Goal: Task Accomplishment & Management: Manage account settings

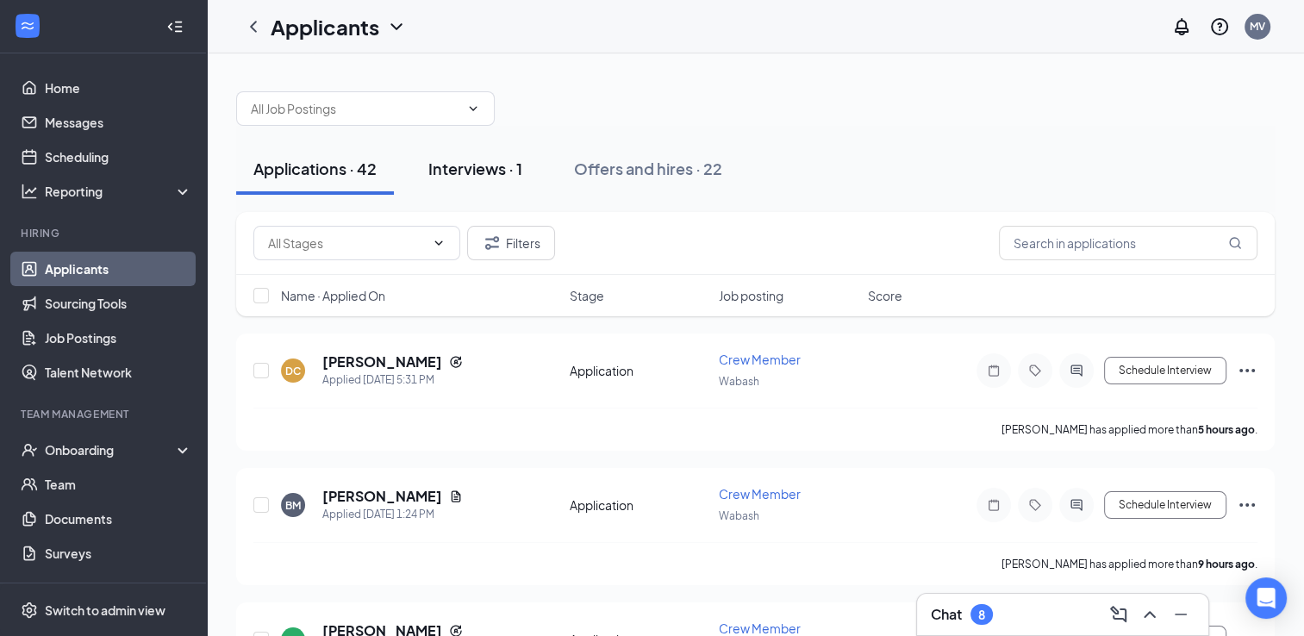
click at [482, 175] on div "Interviews · 1" at bounding box center [475, 169] width 94 height 22
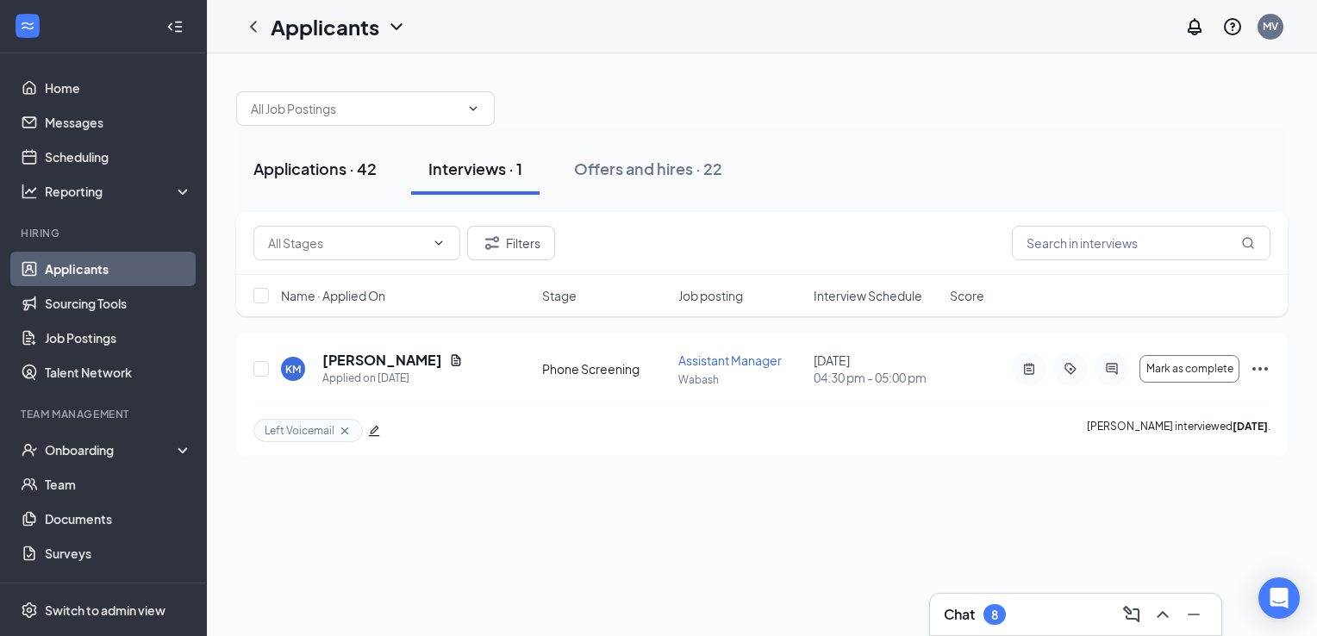
click at [344, 174] on div "Applications · 42" at bounding box center [314, 169] width 123 height 22
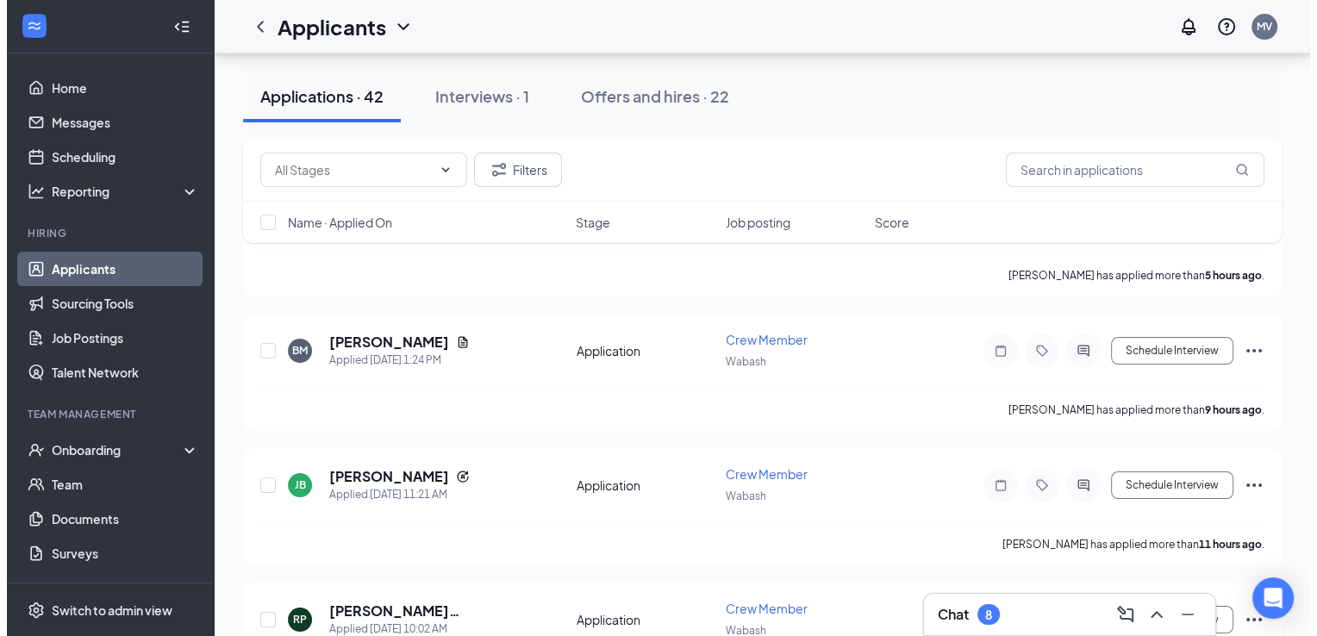
scroll to position [159, 0]
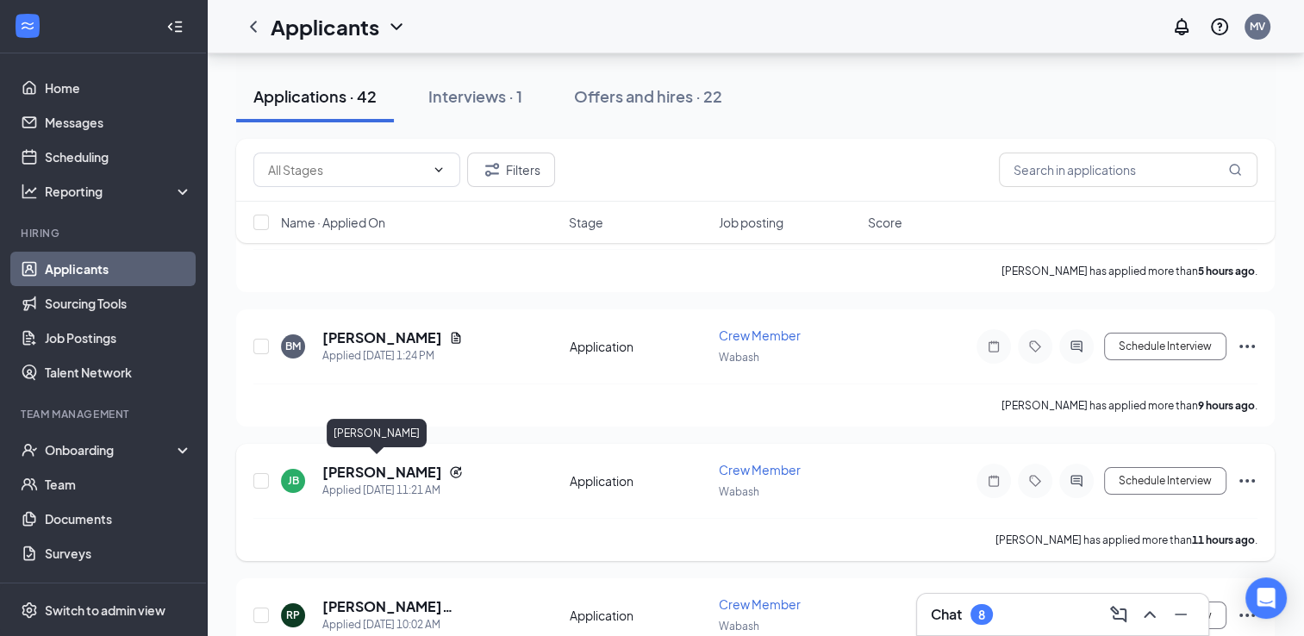
click at [379, 471] on h5 "[PERSON_NAME]" at bounding box center [382, 472] width 120 height 19
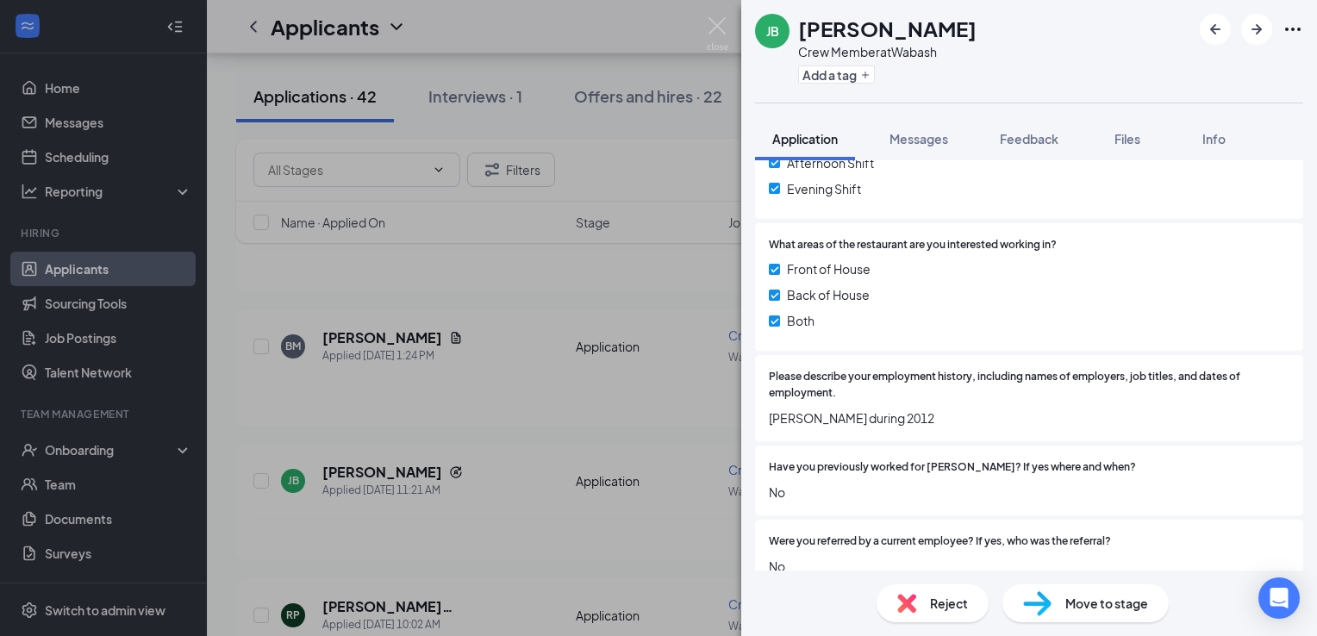
scroll to position [877, 0]
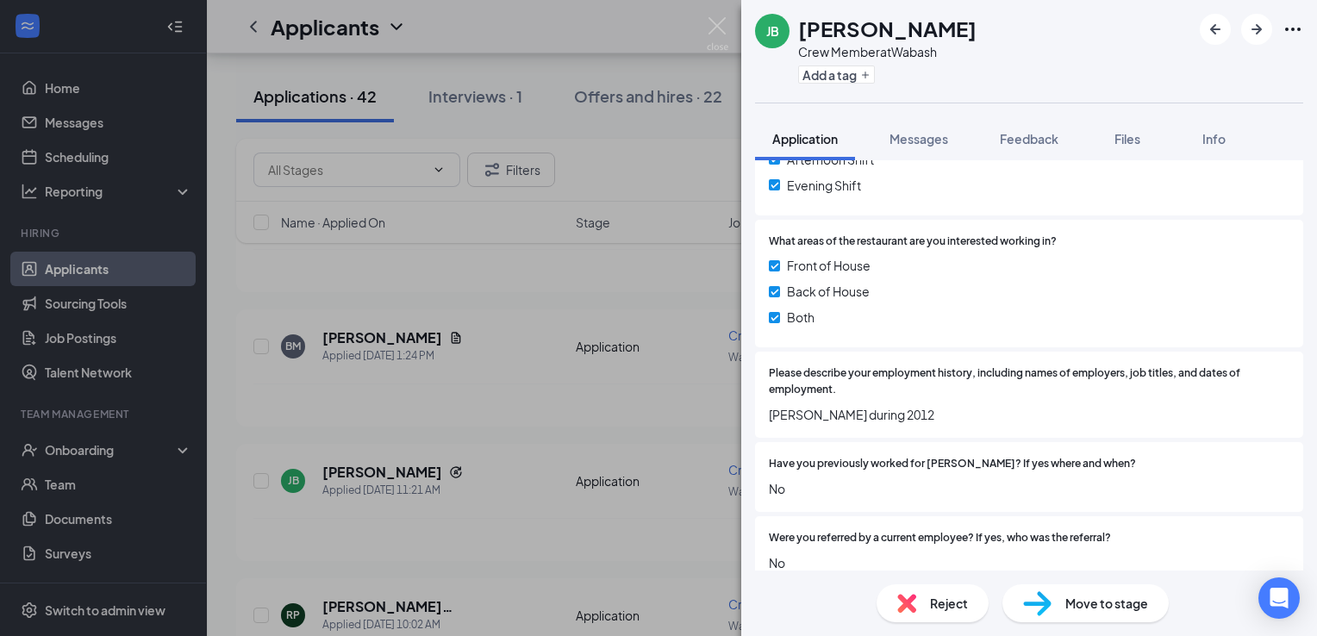
click at [1124, 604] on span "Move to stage" at bounding box center [1106, 603] width 83 height 19
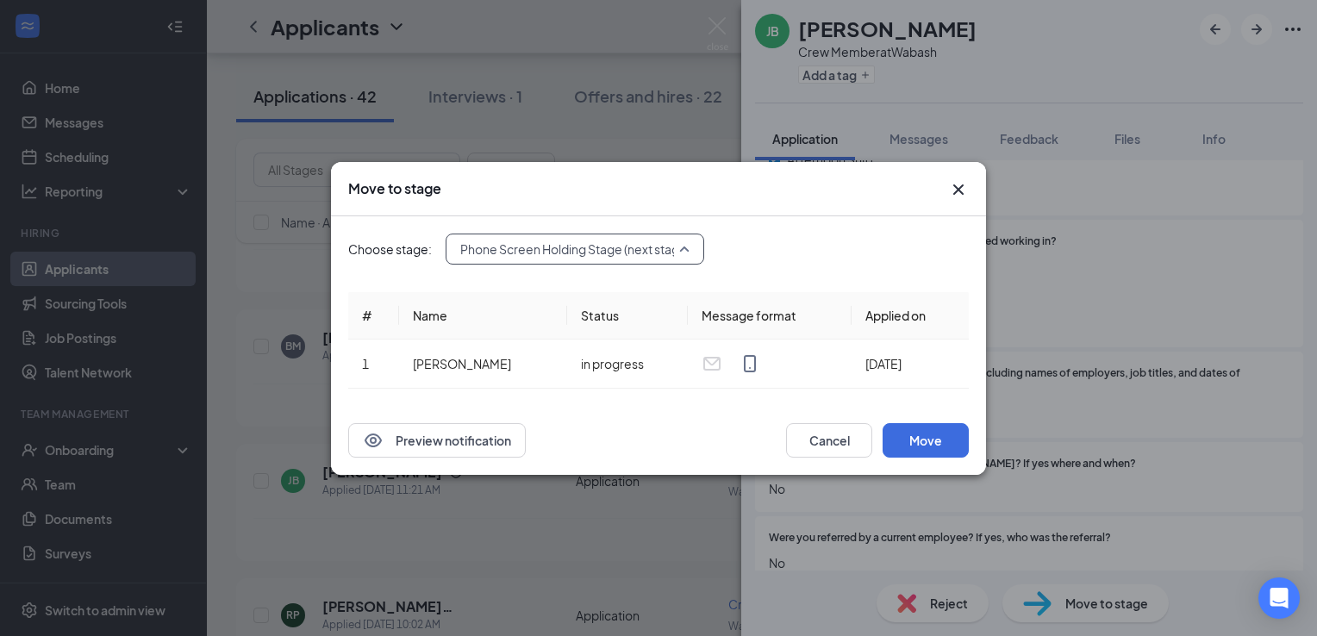
click at [595, 262] on input "search" at bounding box center [569, 248] width 226 height 29
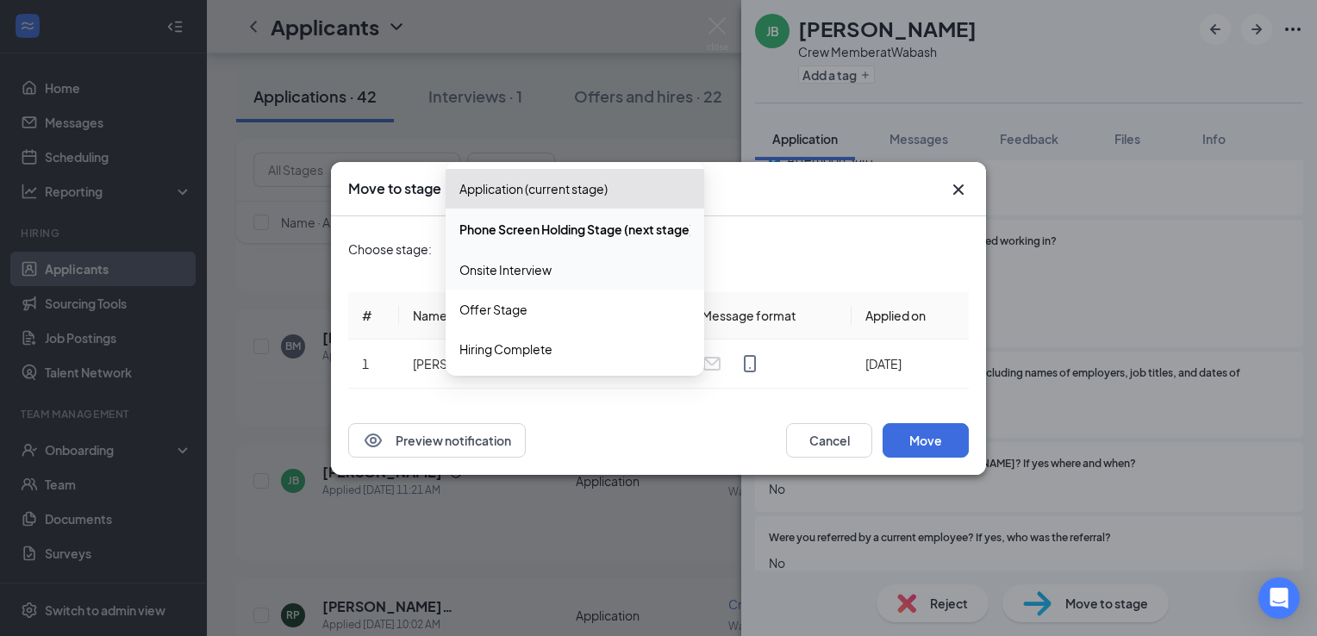
click at [565, 270] on span "Onsite Interview" at bounding box center [574, 269] width 231 height 19
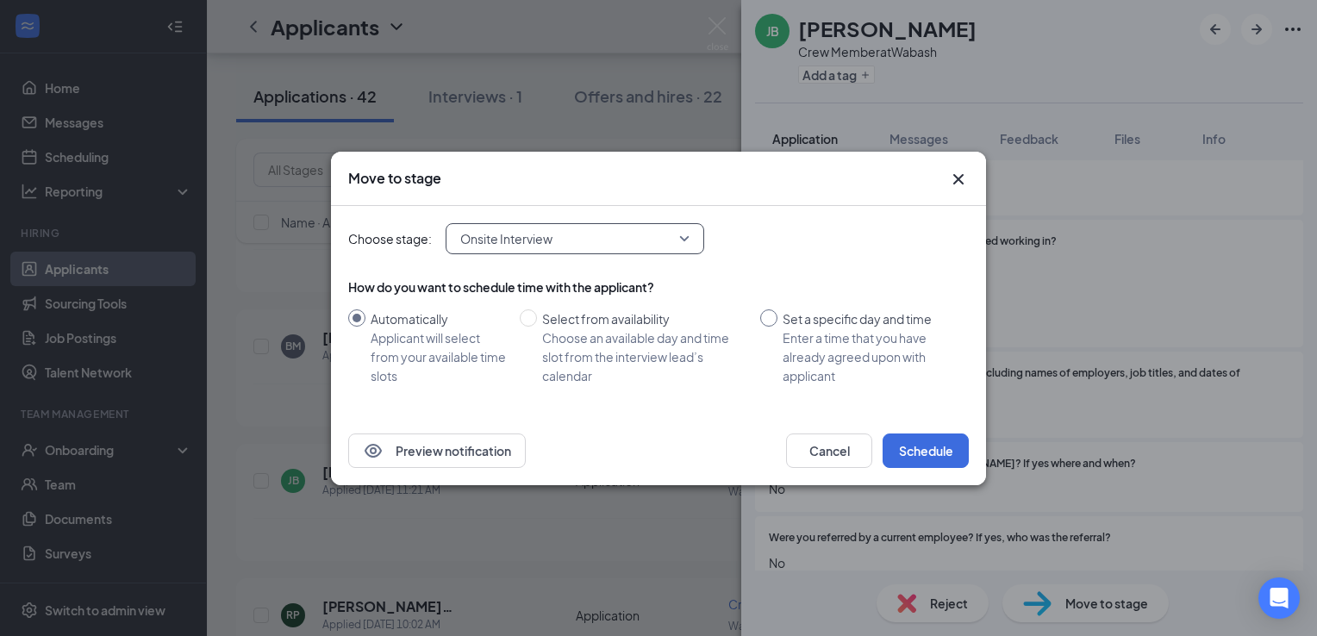
click at [779, 310] on span "Set a specific day and time Enter a time that you have already agreed upon with…" at bounding box center [869, 347] width 184 height 76
click at [777, 310] on input "Set a specific day and time Enter a time that you have already agreed upon with…" at bounding box center [768, 317] width 17 height 17
radio input "true"
radio input "false"
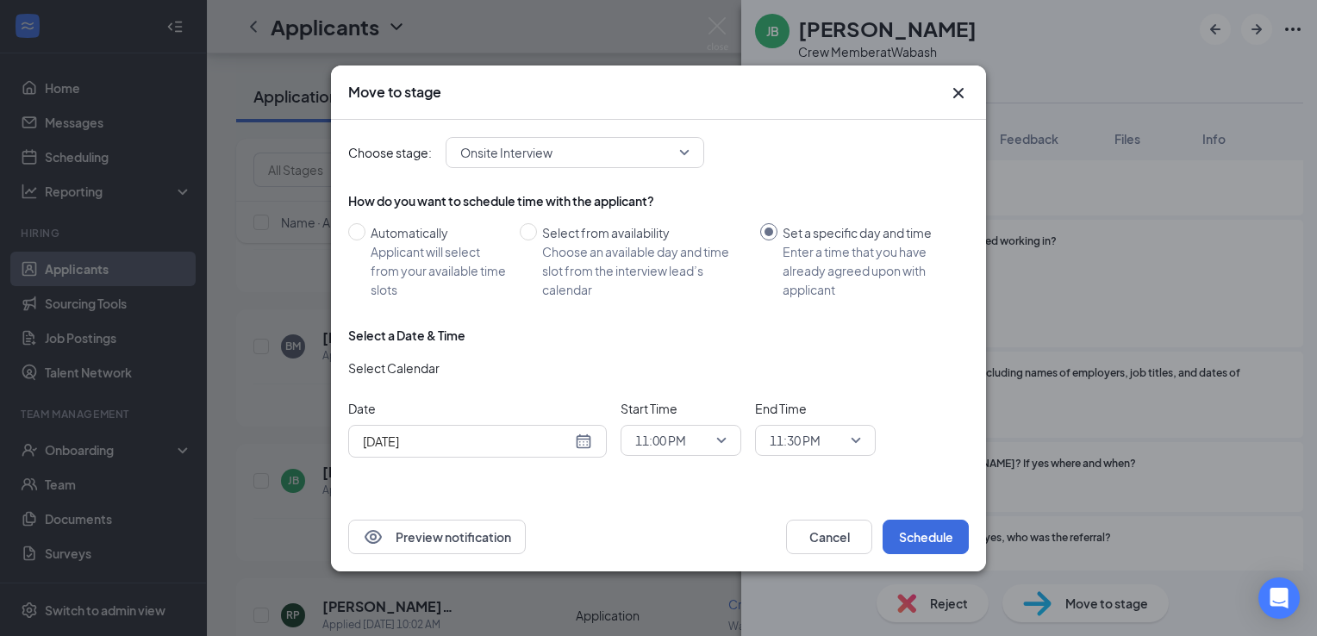
click at [586, 450] on div "[DATE]" at bounding box center [477, 441] width 229 height 19
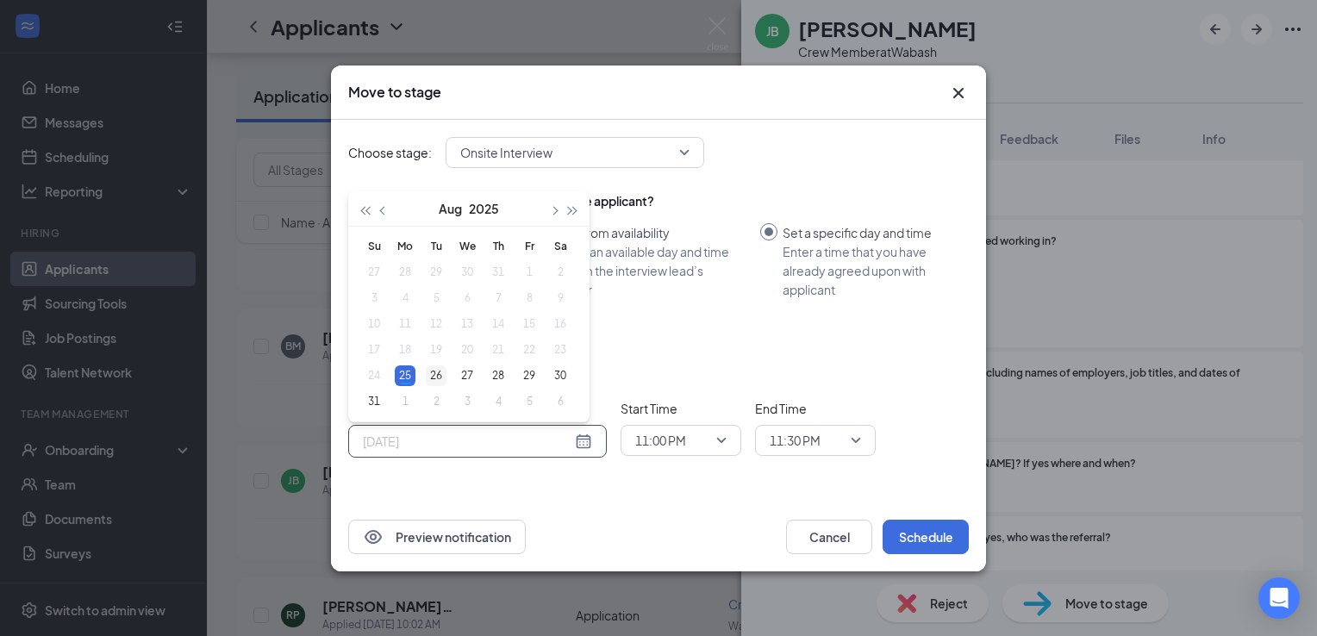
type input "[DATE]"
click at [434, 374] on div "26" at bounding box center [436, 375] width 21 height 21
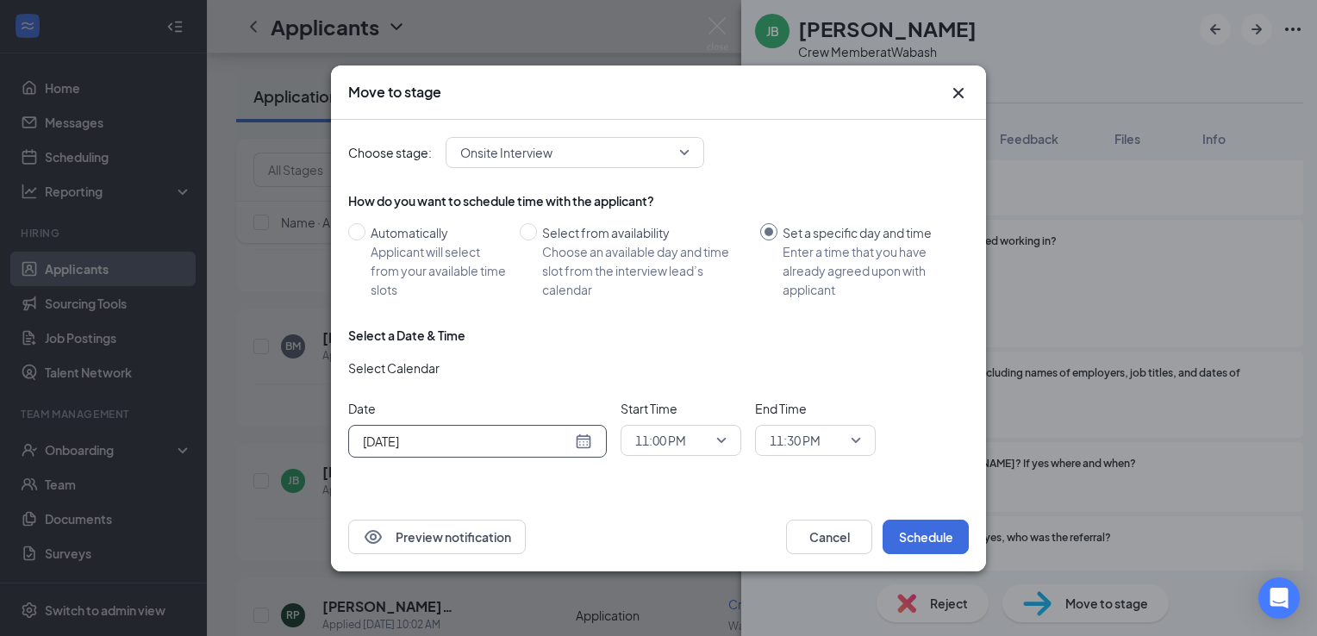
click at [717, 443] on span "11:00 PM" at bounding box center [680, 440] width 91 height 26
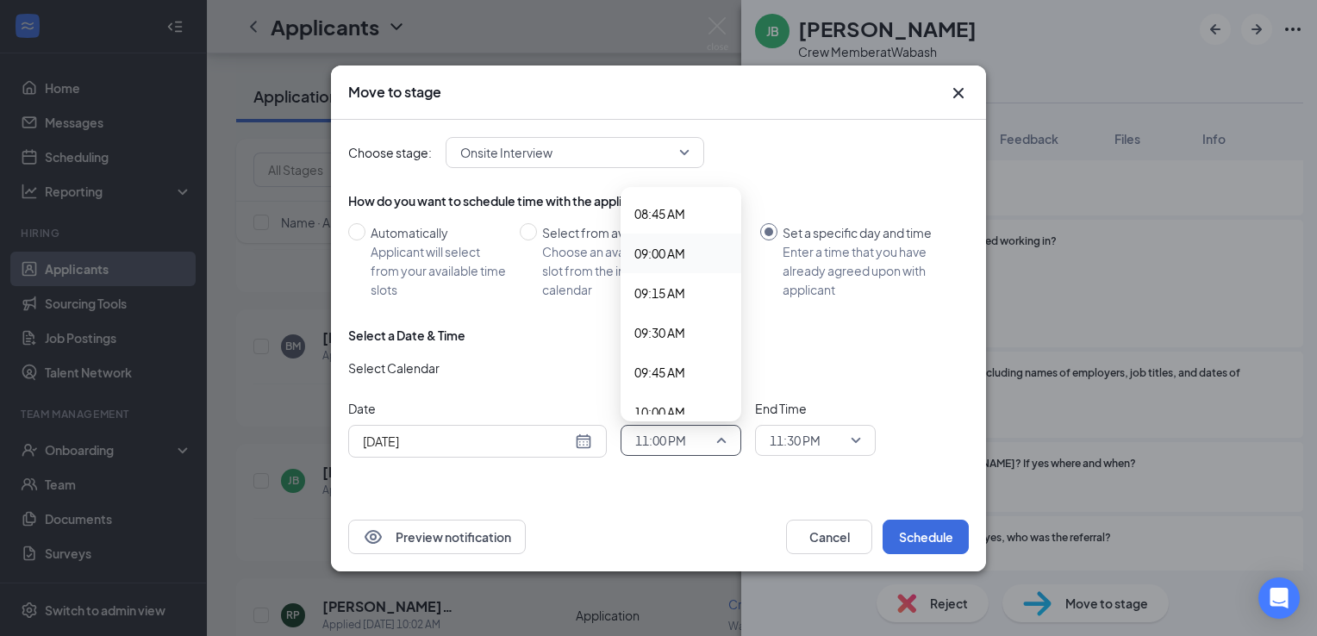
click at [688, 253] on span "09:00 AM" at bounding box center [680, 253] width 93 height 19
click at [845, 443] on span "11:30 PM" at bounding box center [808, 440] width 76 height 26
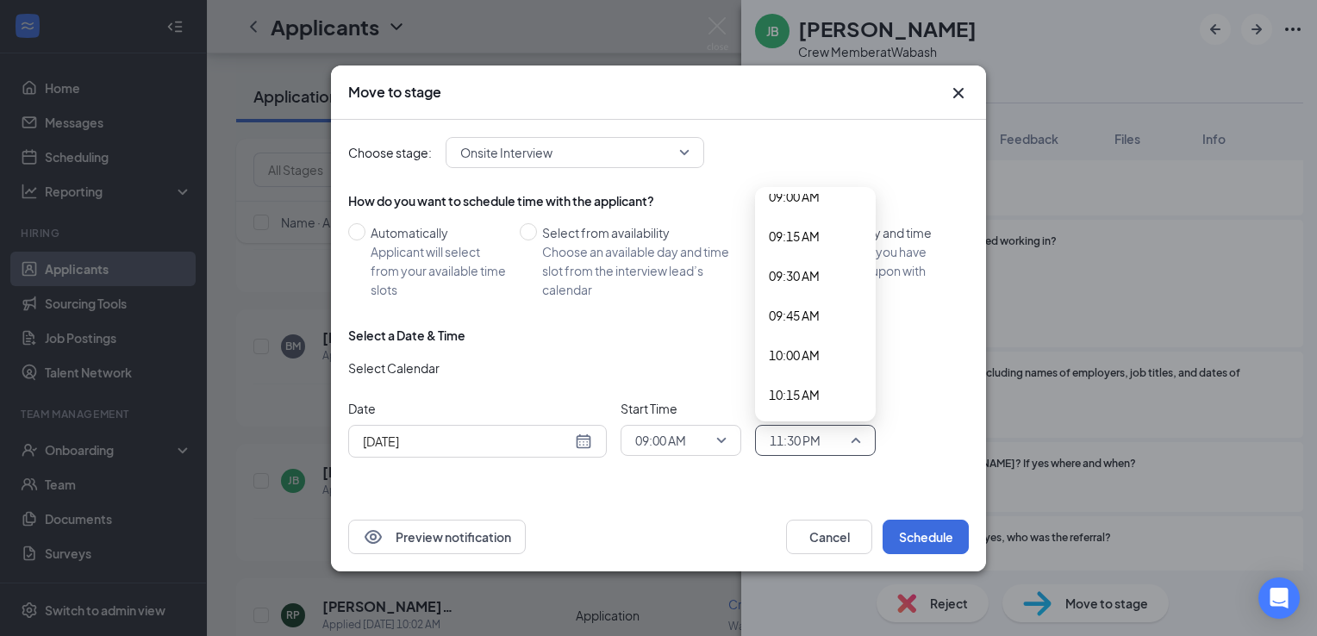
scroll to position [1410, 0]
click at [798, 313] on span "09:30 AM" at bounding box center [794, 310] width 51 height 19
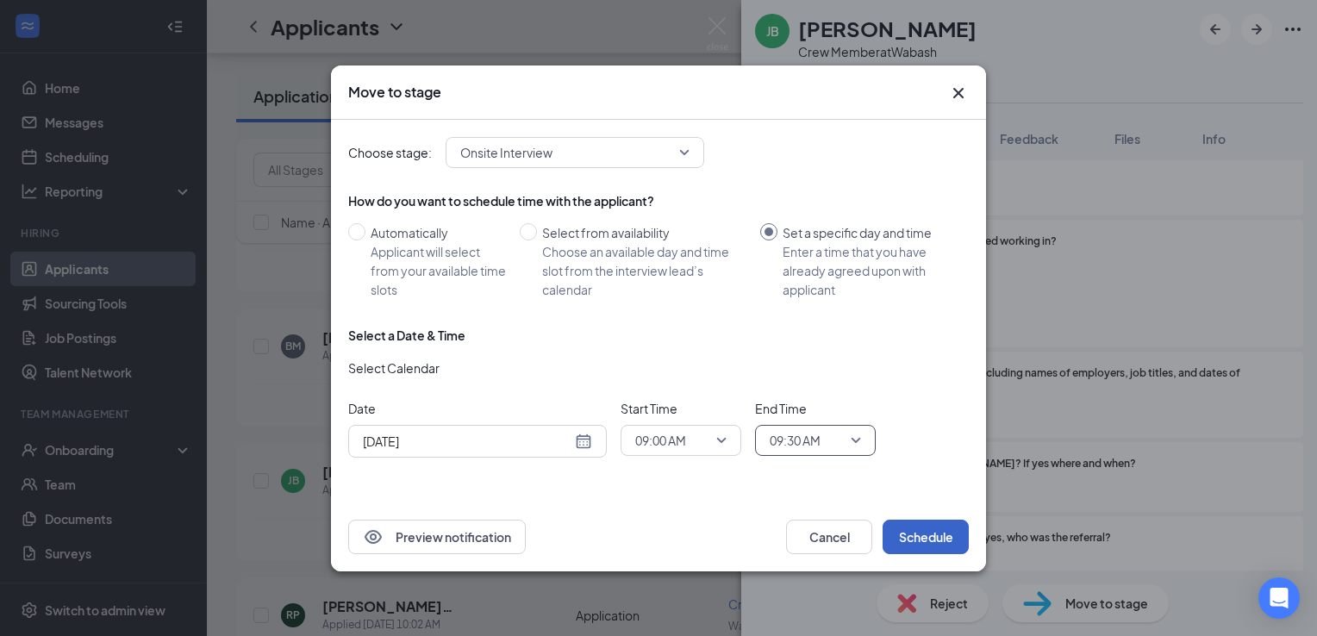
click at [914, 533] on button "Schedule" at bounding box center [926, 537] width 86 height 34
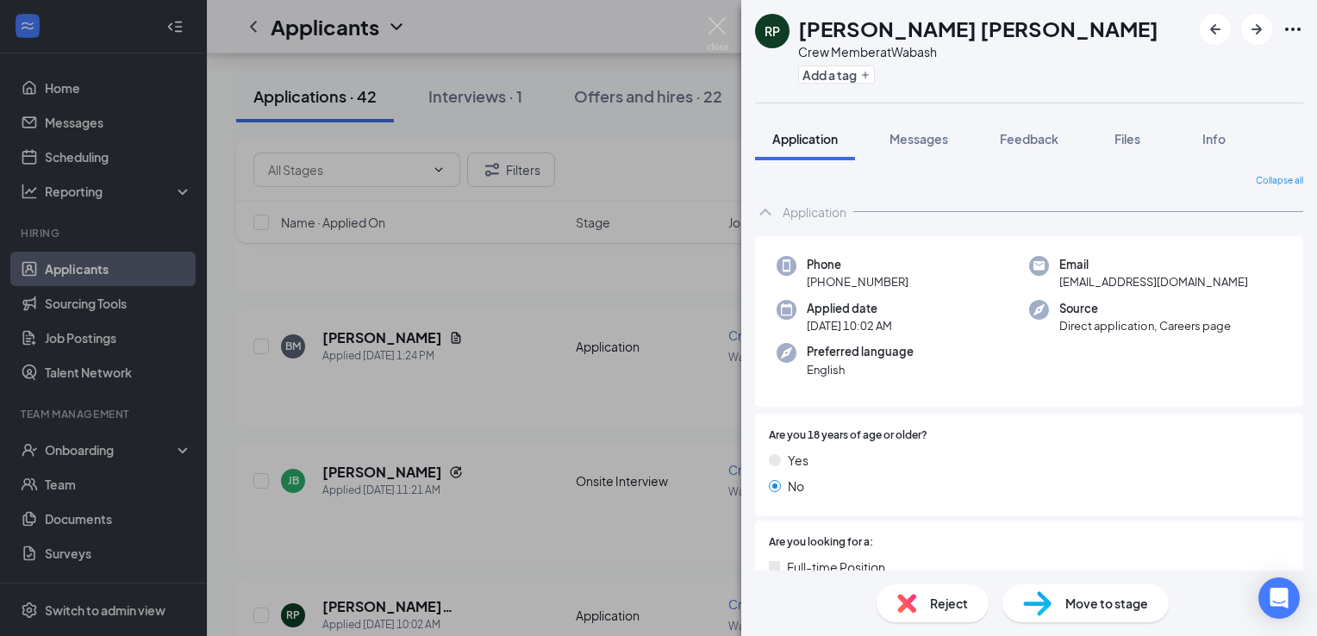
click at [1100, 601] on span "Move to stage" at bounding box center [1106, 603] width 83 height 19
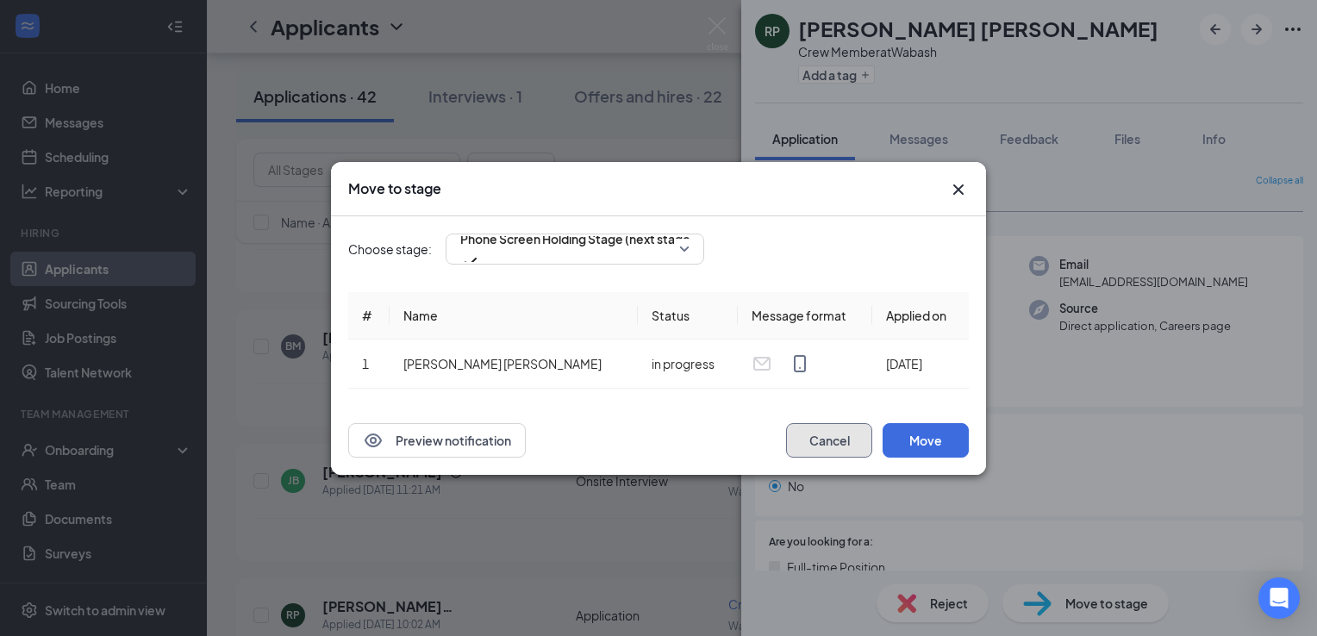
click at [821, 446] on button "Cancel" at bounding box center [829, 440] width 86 height 34
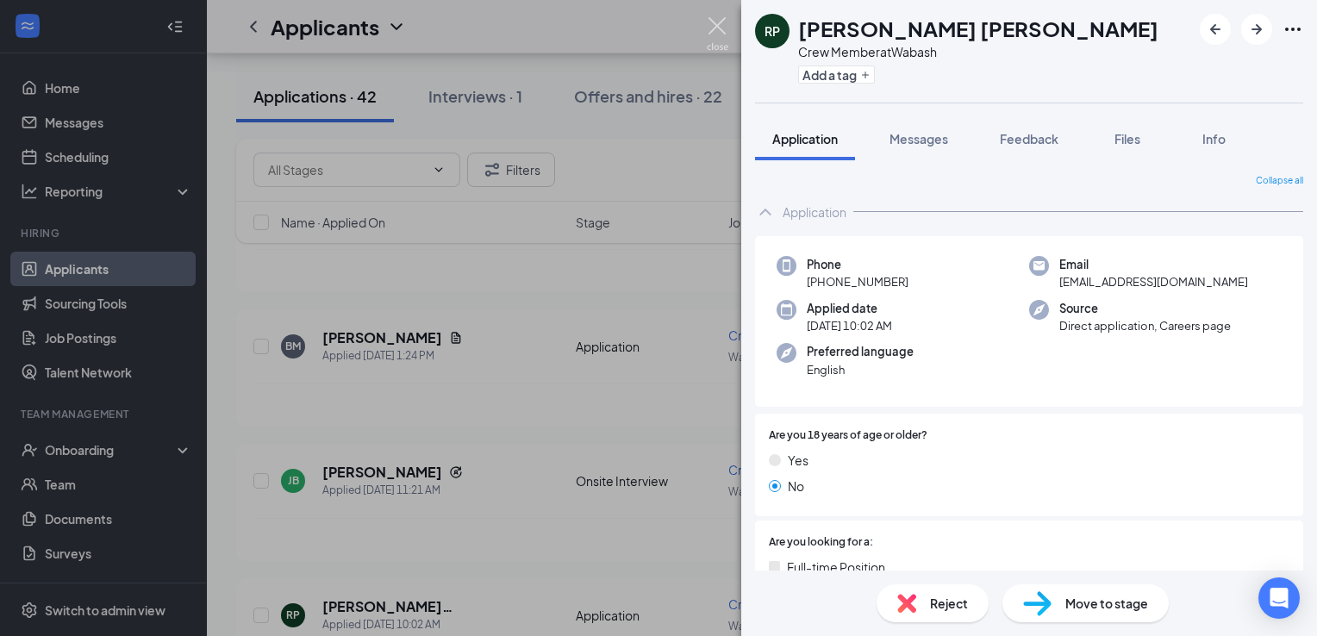
click at [724, 34] on img at bounding box center [718, 34] width 22 height 34
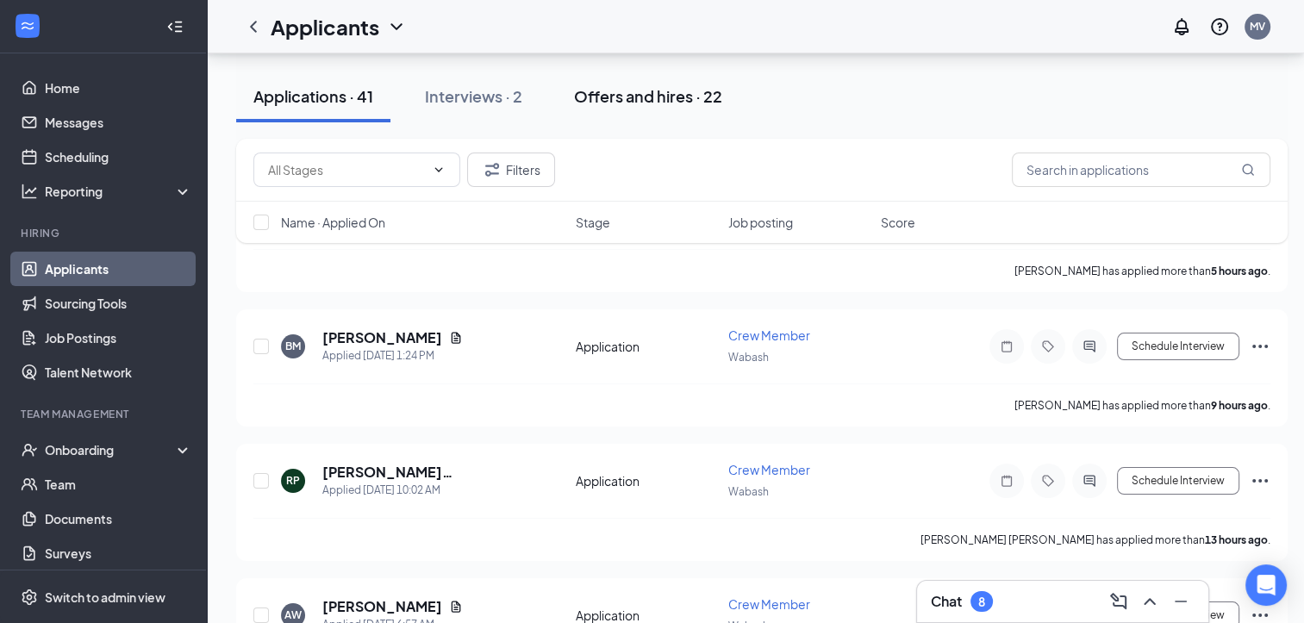
click at [670, 88] on div "Offers and hires · 22" at bounding box center [648, 96] width 148 height 22
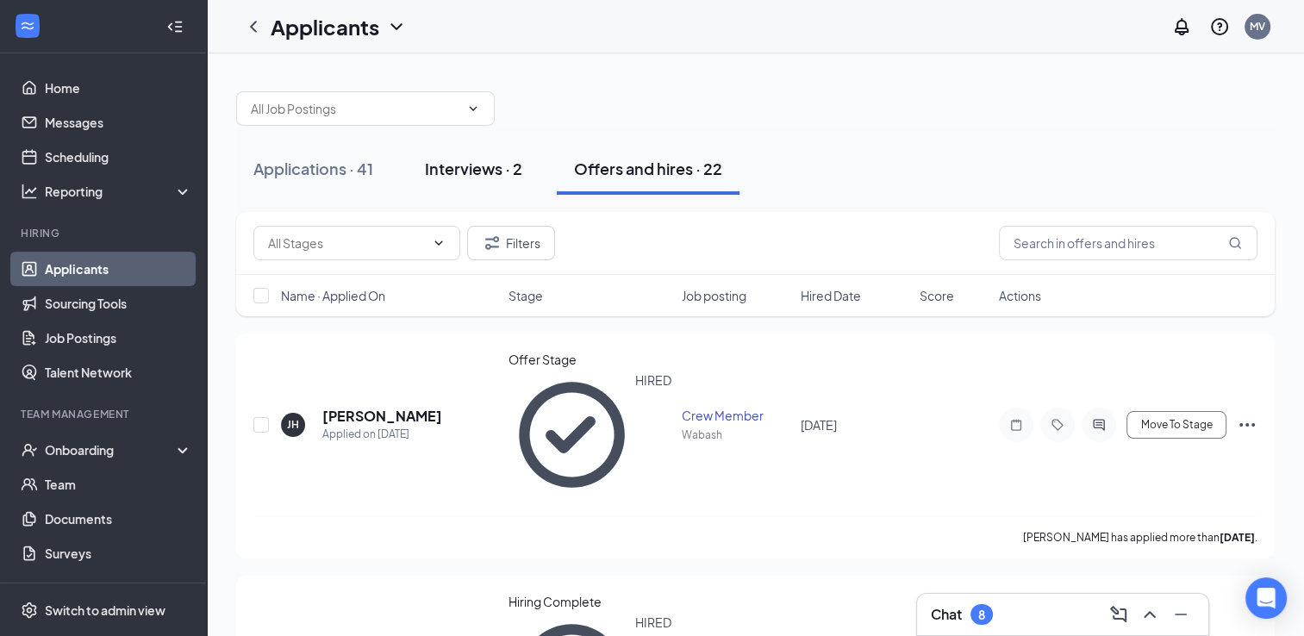
click at [517, 174] on div "Interviews · 2" at bounding box center [473, 169] width 97 height 22
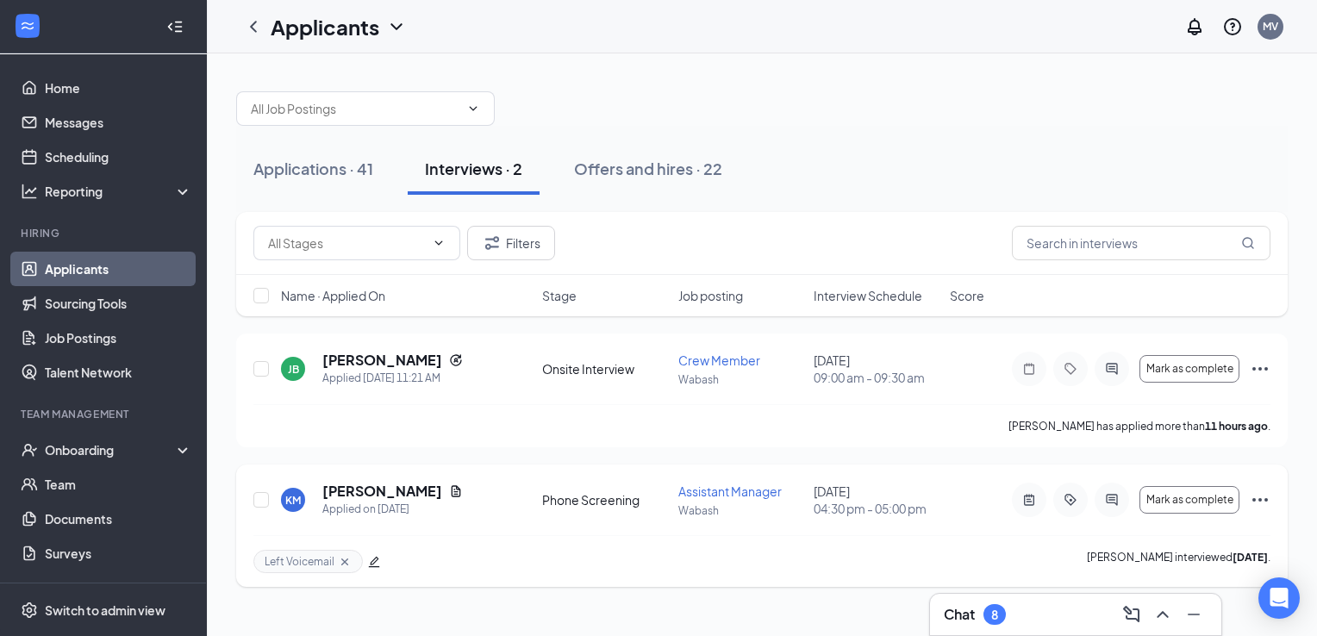
click at [1260, 497] on icon "Ellipses" at bounding box center [1260, 500] width 21 height 21
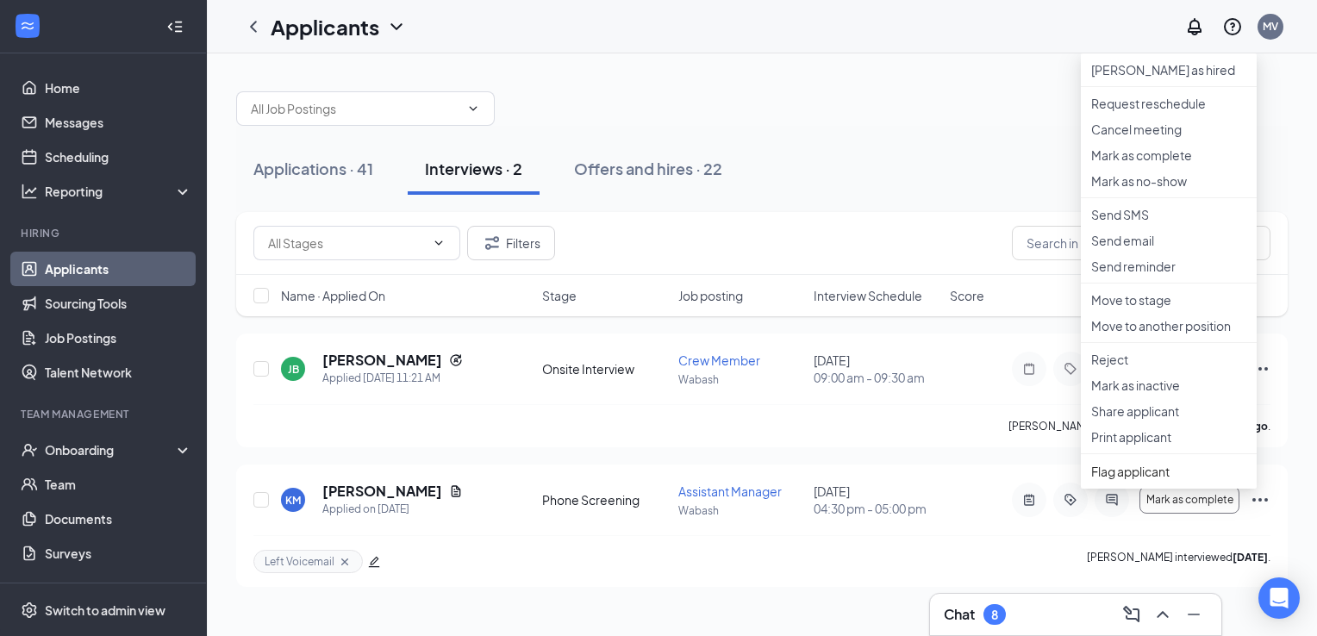
click at [844, 150] on div "Applications · 41 Interviews · 2 Offers and hires · 22" at bounding box center [762, 169] width 1052 height 52
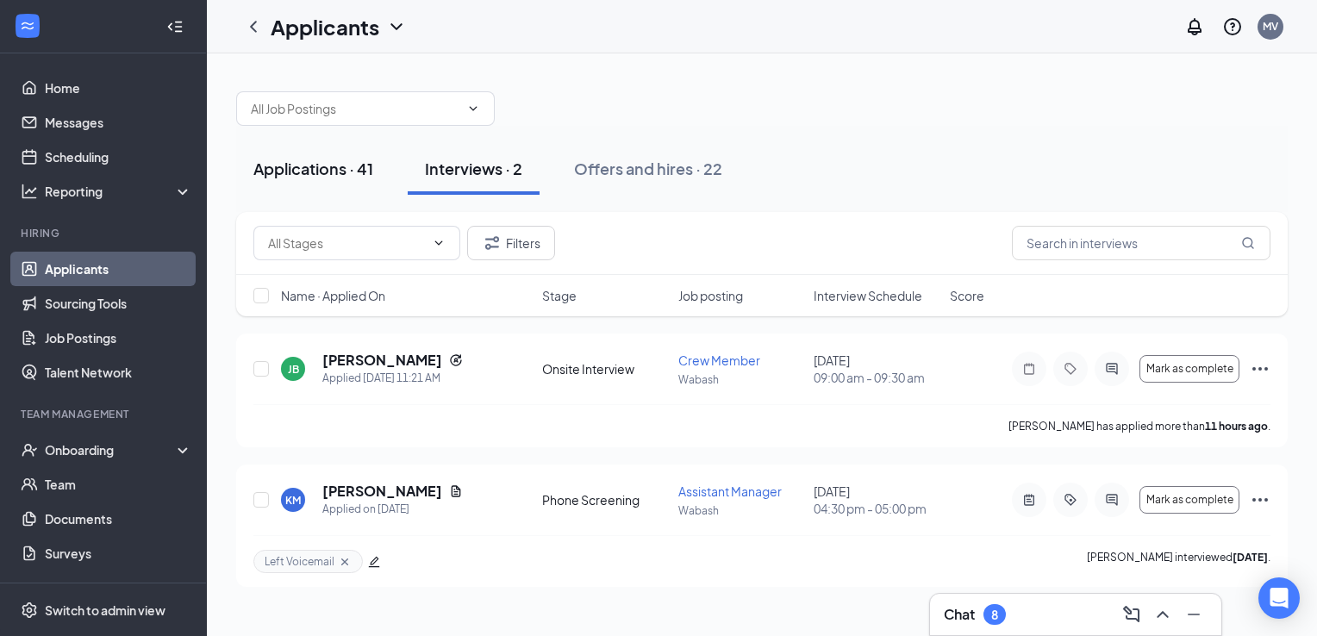
click at [335, 164] on div "Applications · 41" at bounding box center [313, 169] width 120 height 22
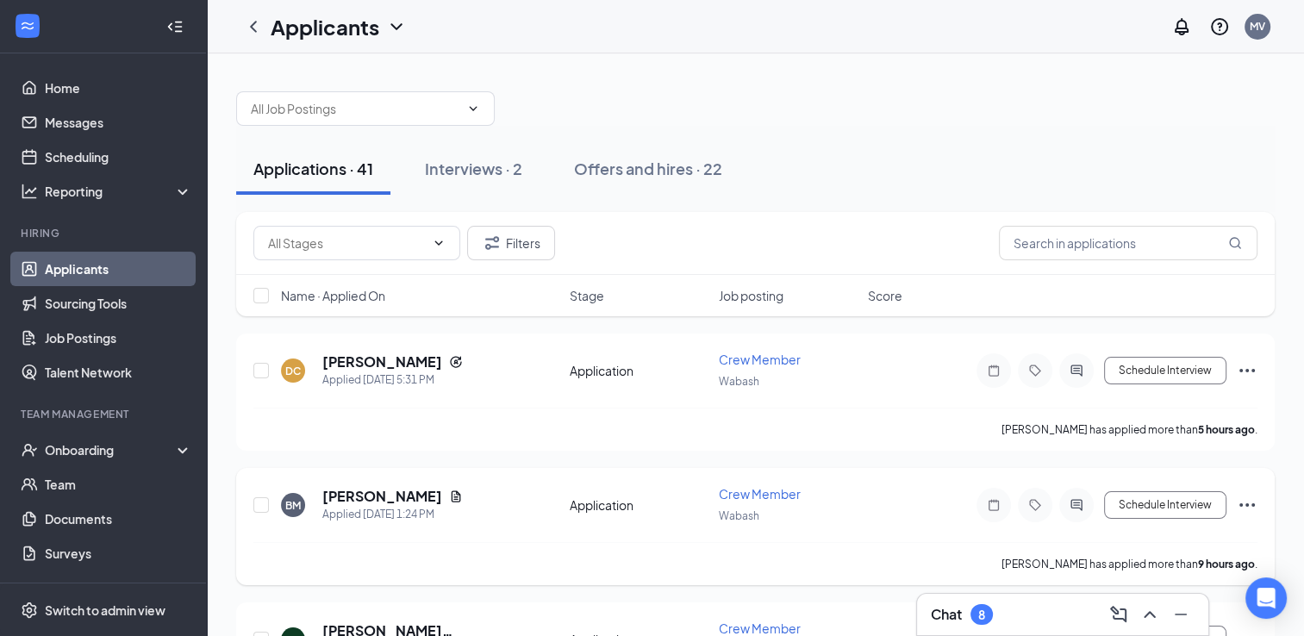
click at [449, 490] on icon "Document" at bounding box center [456, 497] width 14 height 14
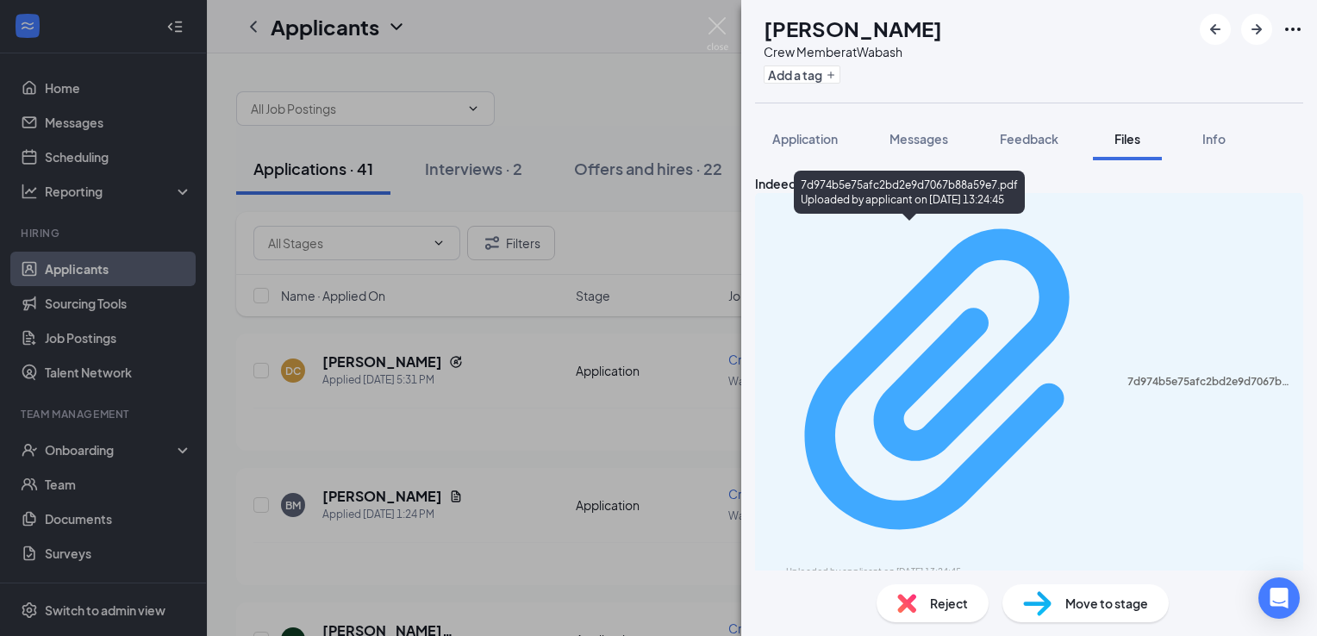
click at [1127, 375] on div "7d974b5e75afc2bd2e9d7067b88a59e7.pdf" at bounding box center [1209, 382] width 165 height 14
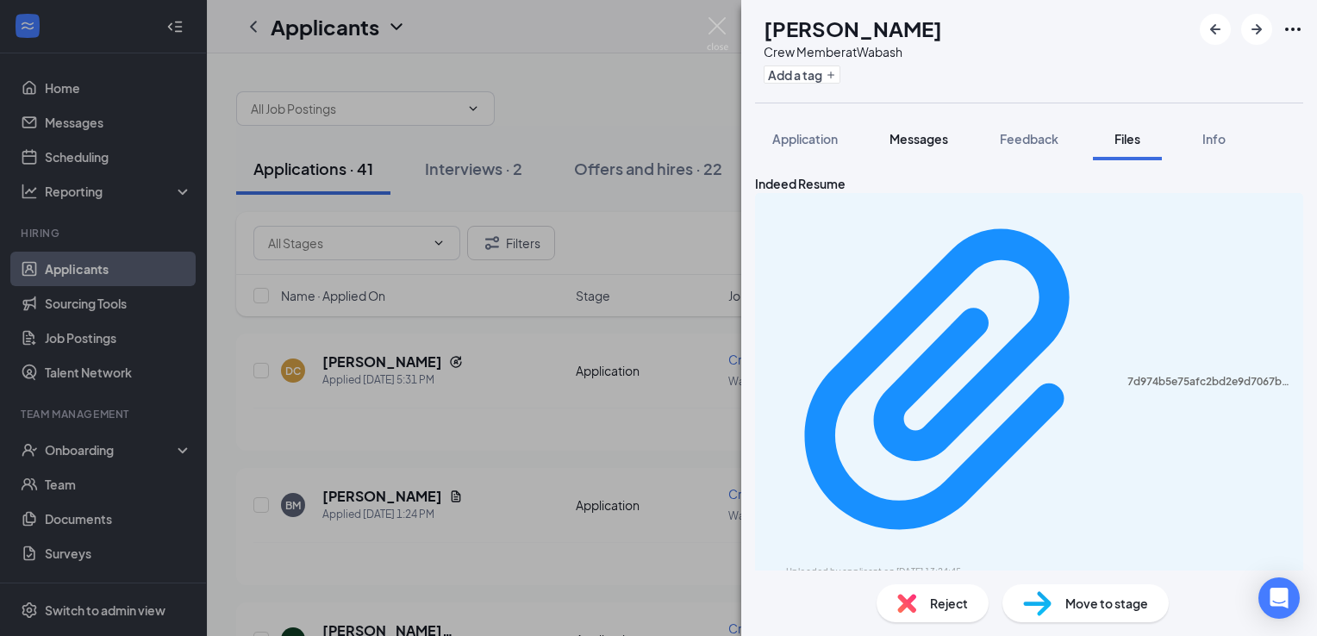
click at [912, 146] on span "Messages" at bounding box center [918, 139] width 59 height 16
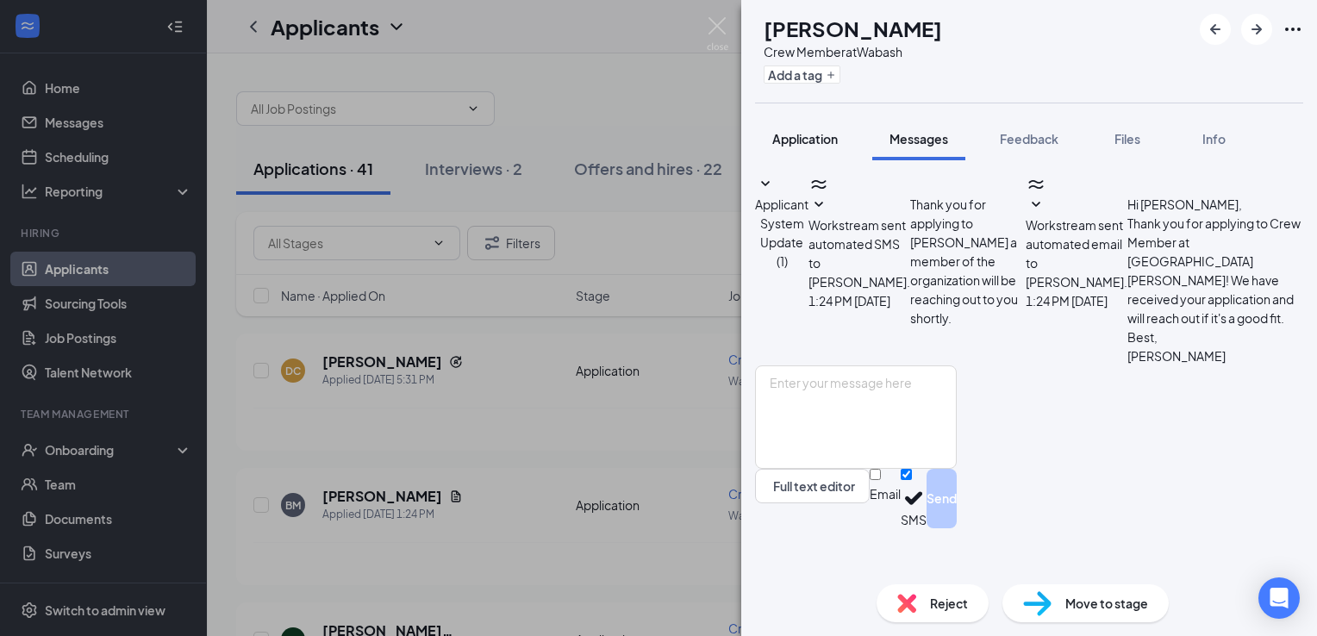
click at [814, 145] on span "Application" at bounding box center [805, 139] width 66 height 16
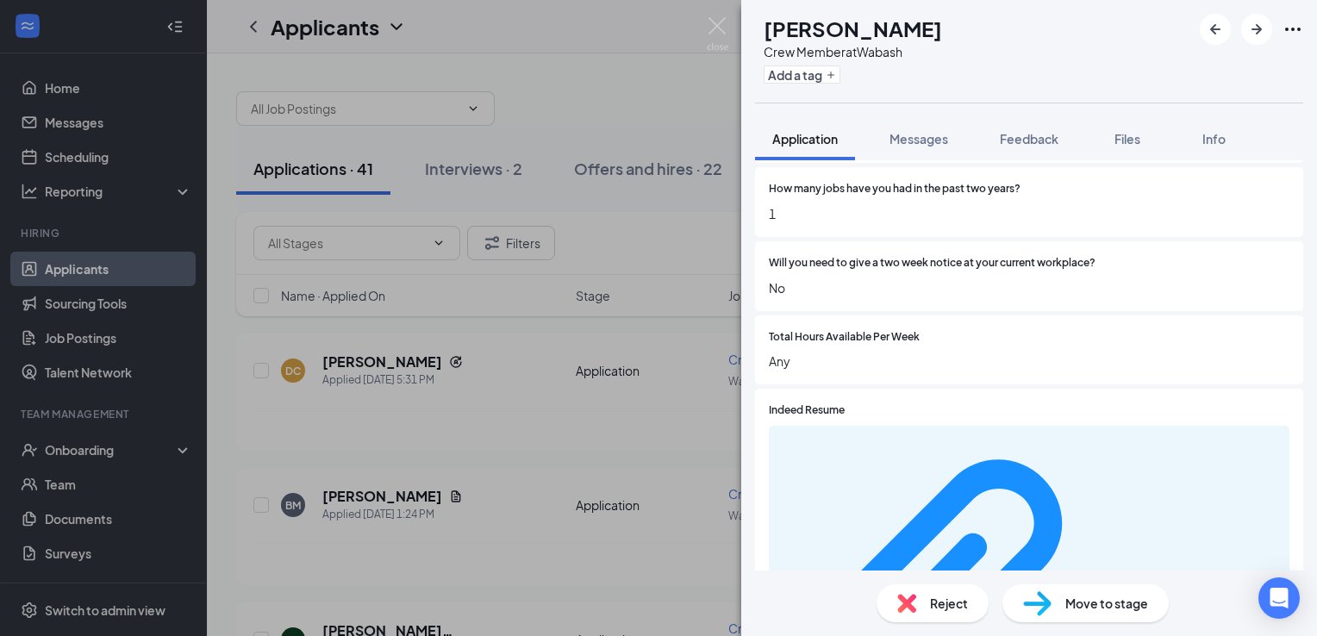
scroll to position [1276, 0]
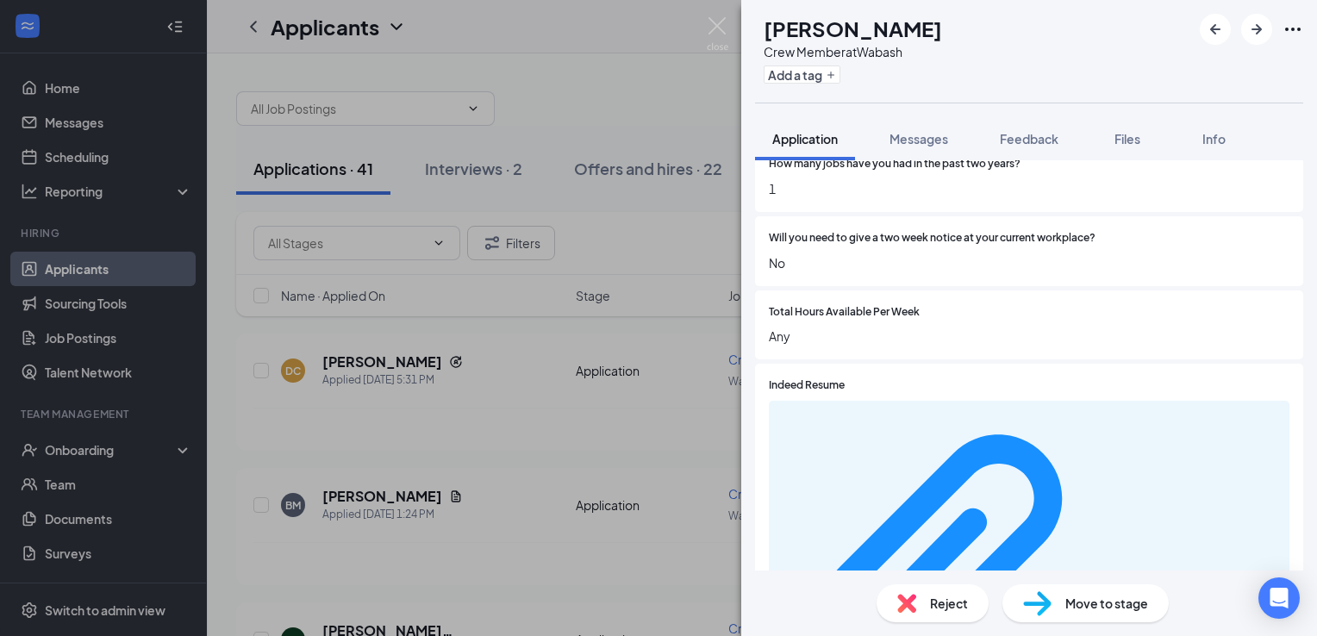
click at [964, 612] on span "Reject" at bounding box center [949, 603] width 38 height 19
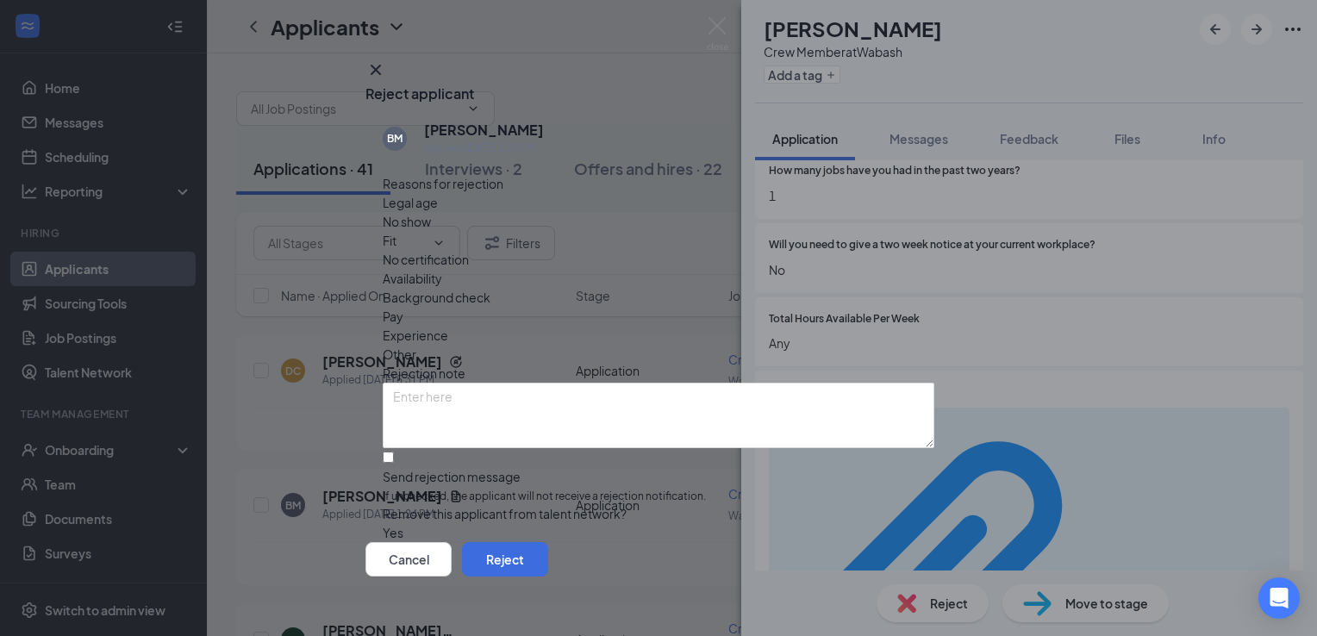
click at [416, 345] on span "Other" at bounding box center [400, 354] width 34 height 19
click at [548, 547] on button "Reject" at bounding box center [505, 559] width 86 height 34
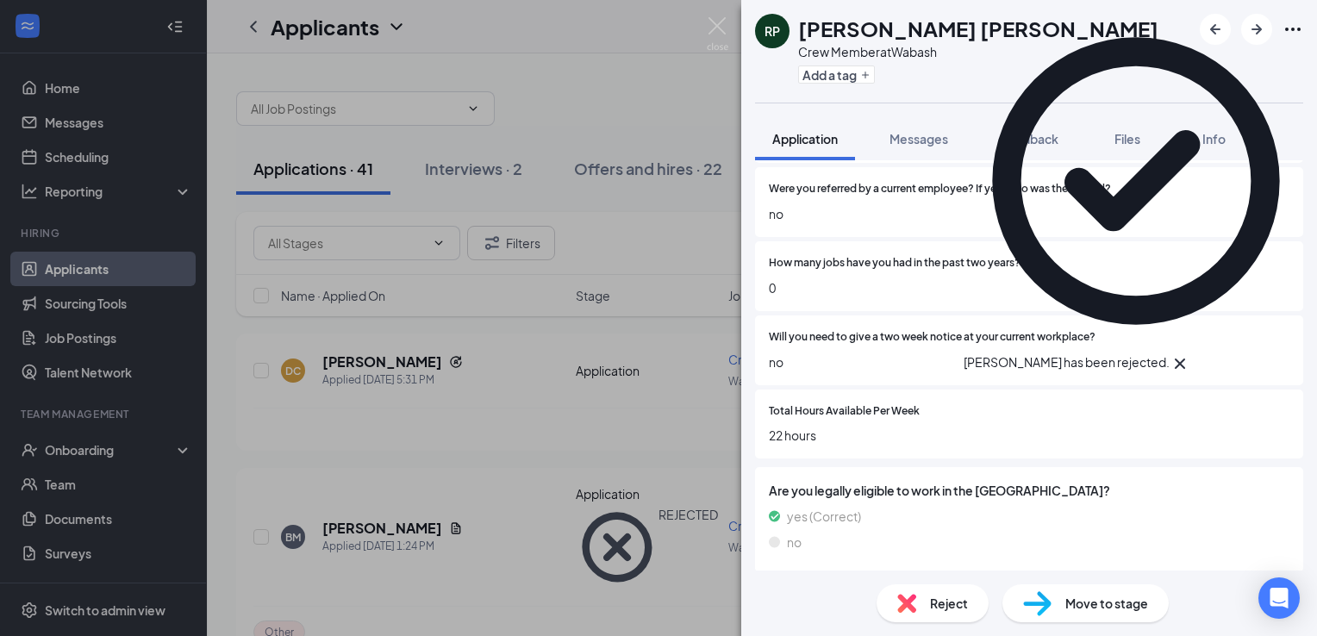
scroll to position [1158, 0]
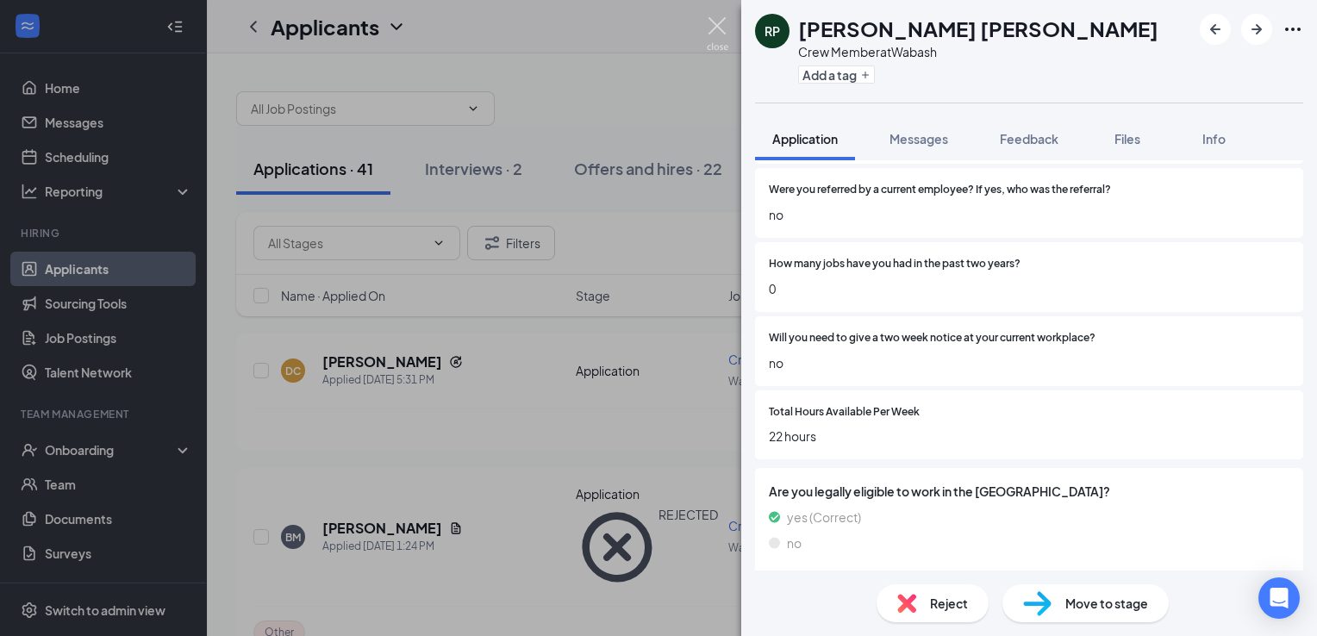
click at [709, 22] on img at bounding box center [718, 34] width 22 height 34
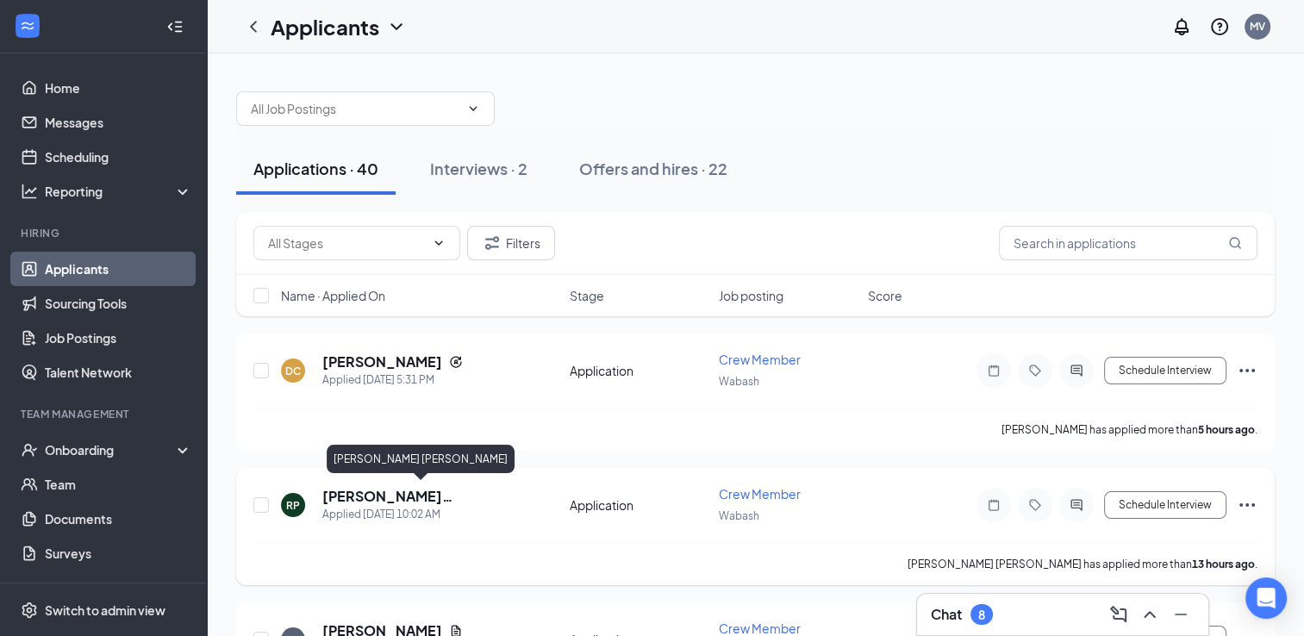
click at [385, 493] on h5 "[PERSON_NAME] [PERSON_NAME]" at bounding box center [422, 496] width 201 height 19
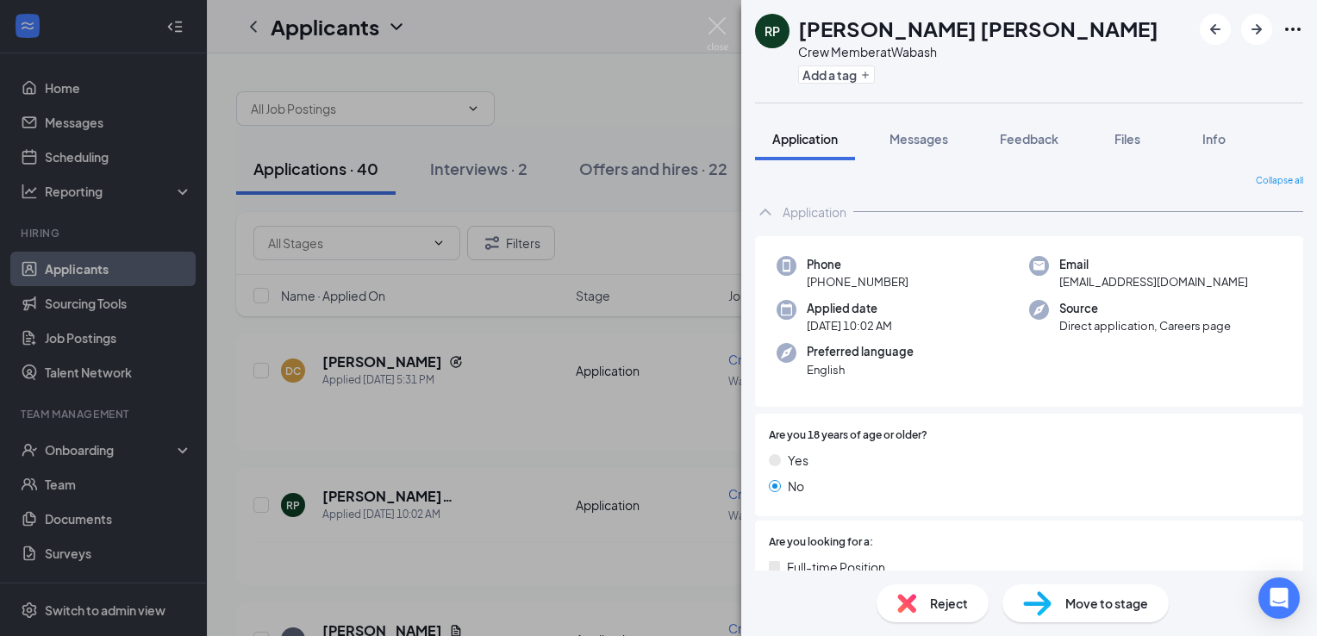
click at [939, 602] on span "Reject" at bounding box center [949, 603] width 38 height 19
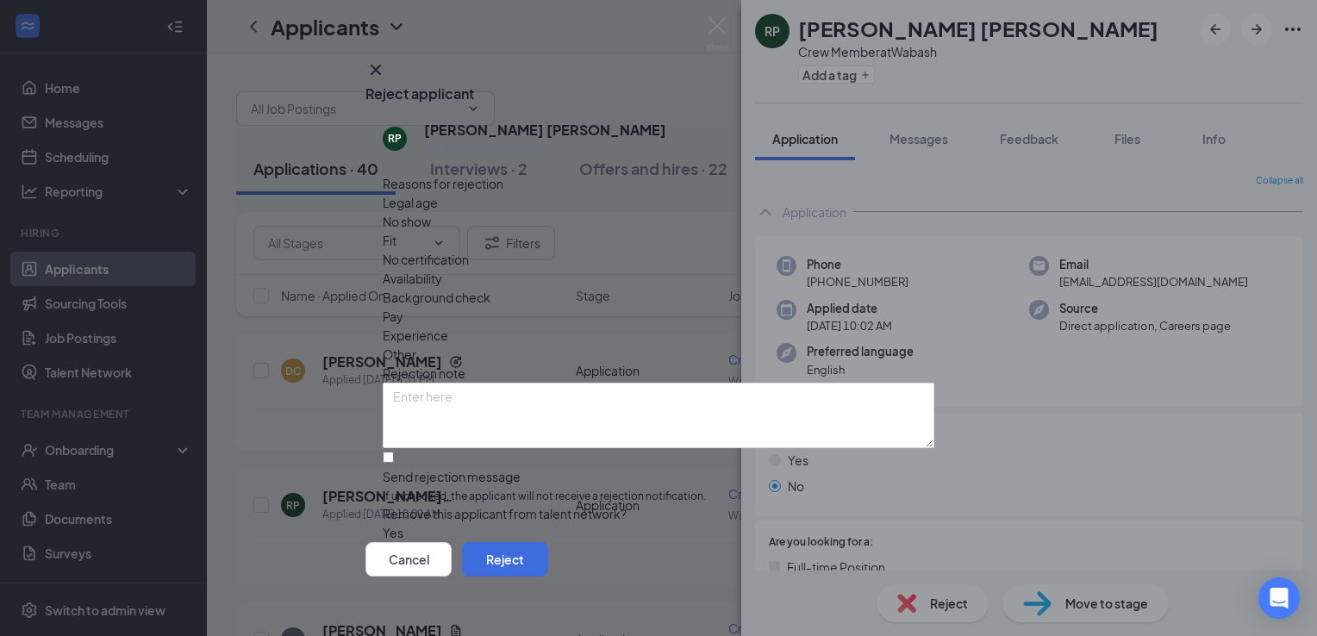
click at [712, 345] on div "Other" at bounding box center [659, 354] width 552 height 19
click at [548, 544] on button "Reject" at bounding box center [505, 559] width 86 height 34
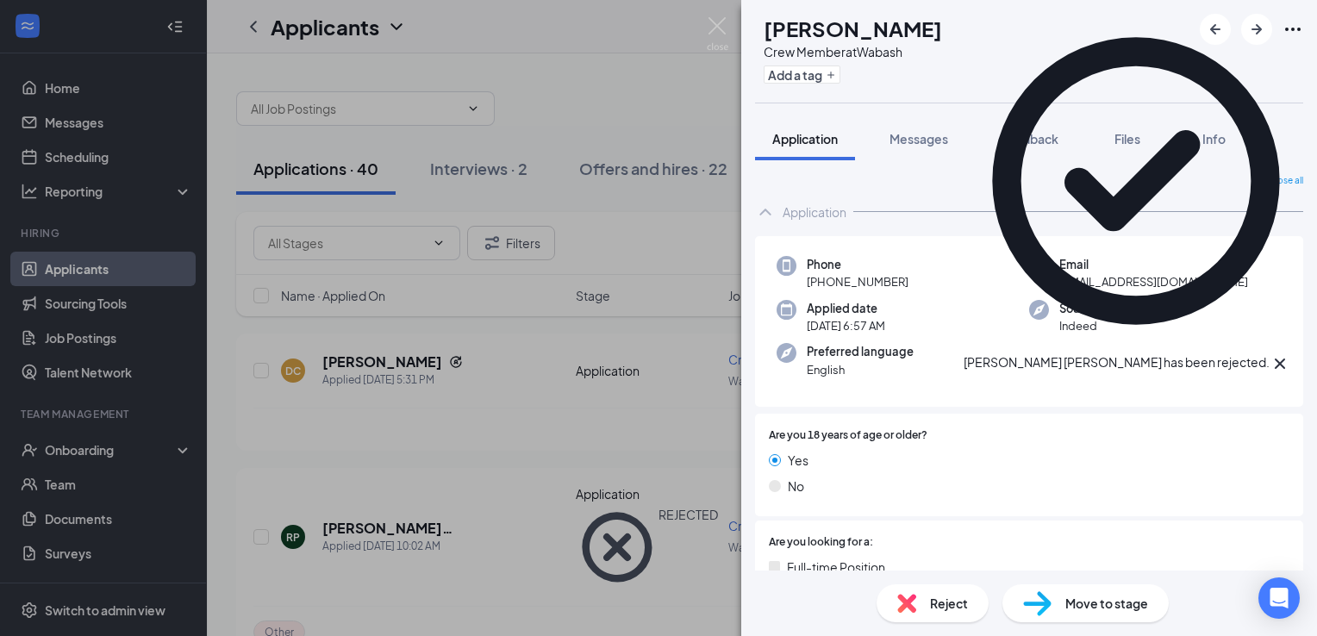
click at [658, 302] on div "AW [PERSON_NAME] Crew Member at [GEOGRAPHIC_DATA] Add a tag Application Message…" at bounding box center [658, 318] width 1317 height 636
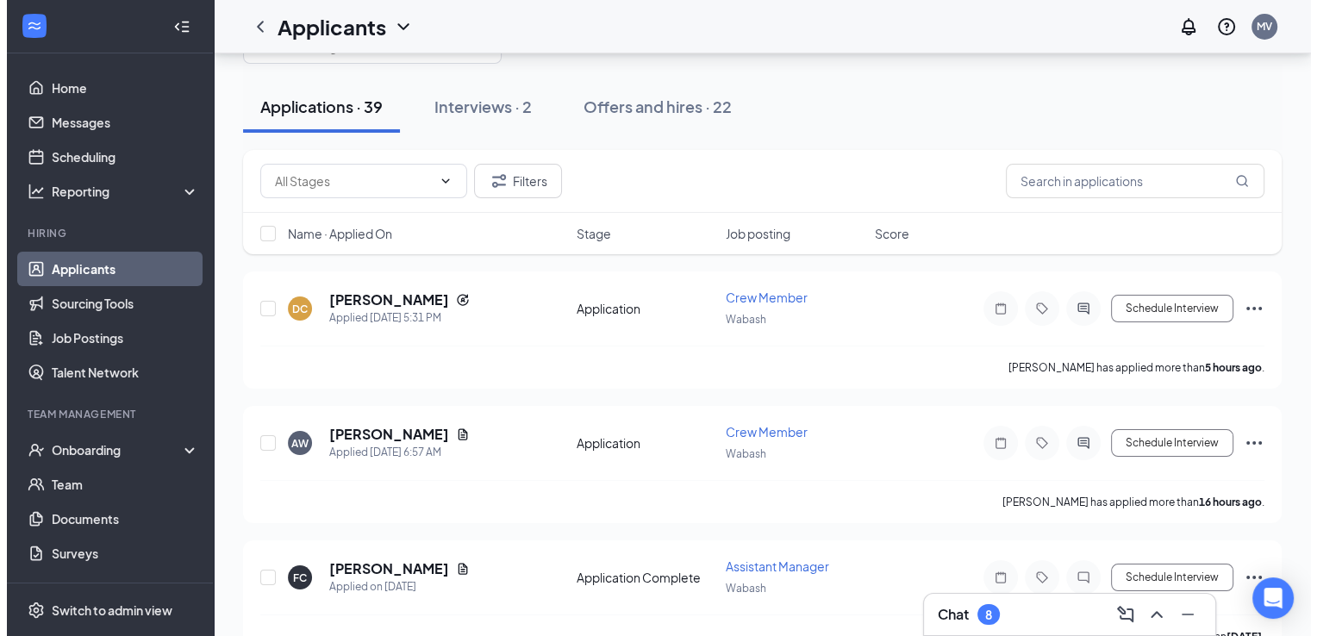
scroll to position [68, 0]
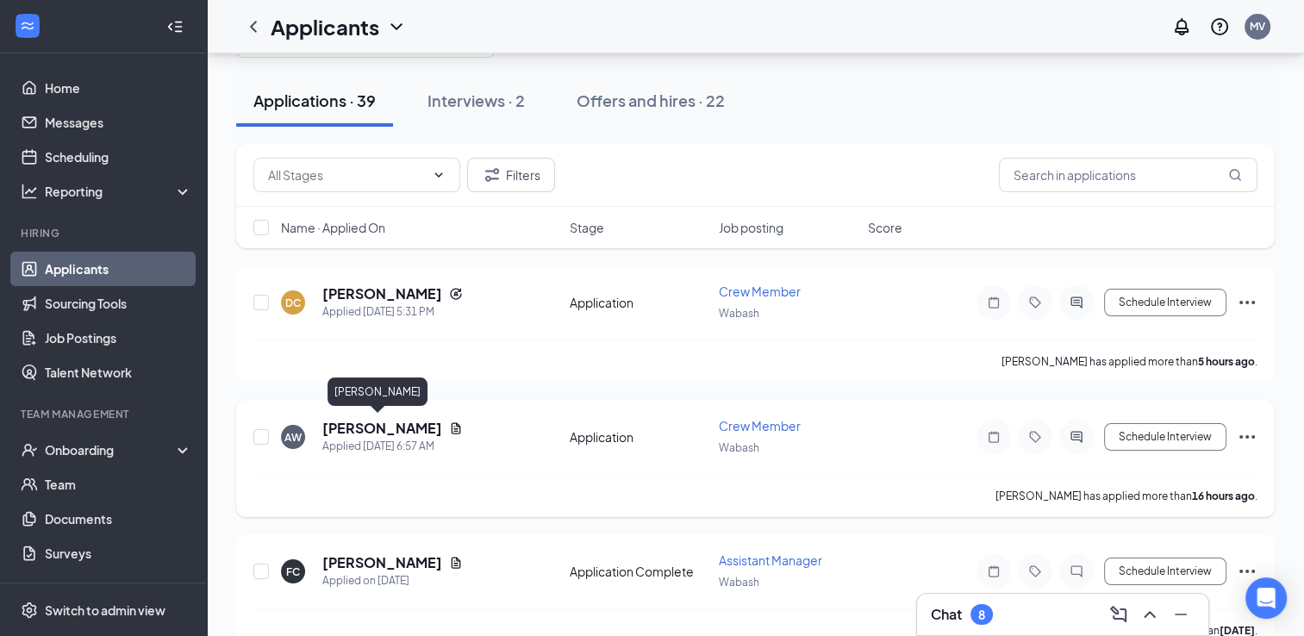
click at [358, 421] on h5 "[PERSON_NAME]" at bounding box center [382, 428] width 120 height 19
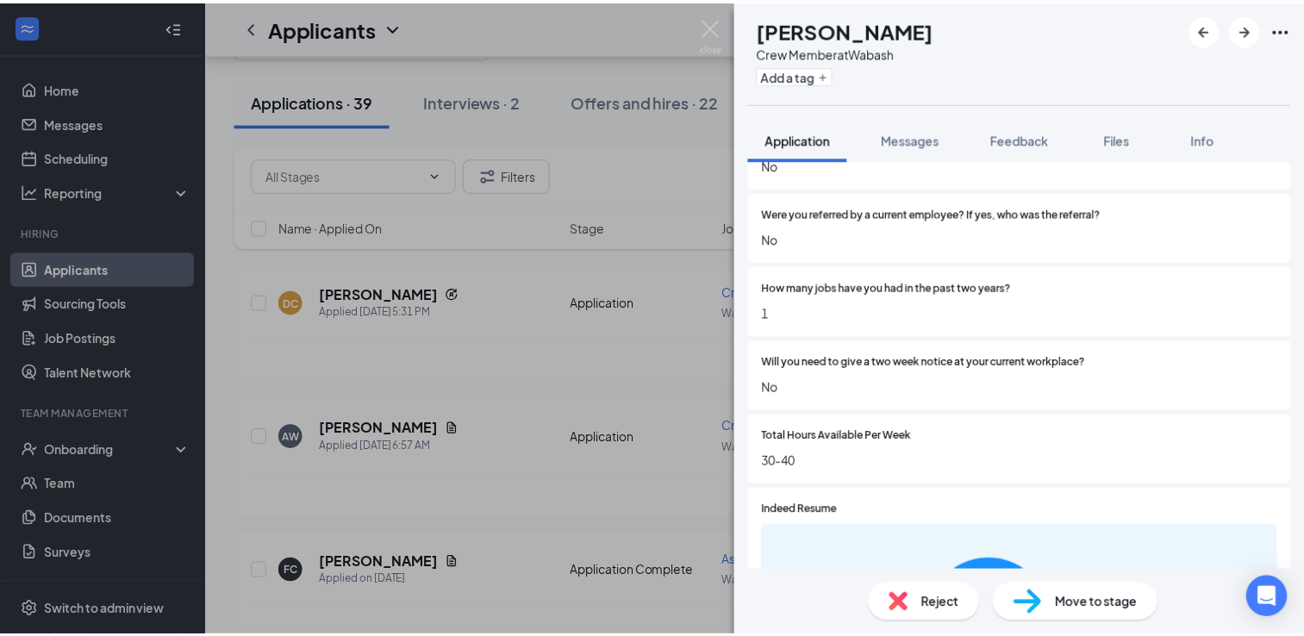
scroll to position [1127, 0]
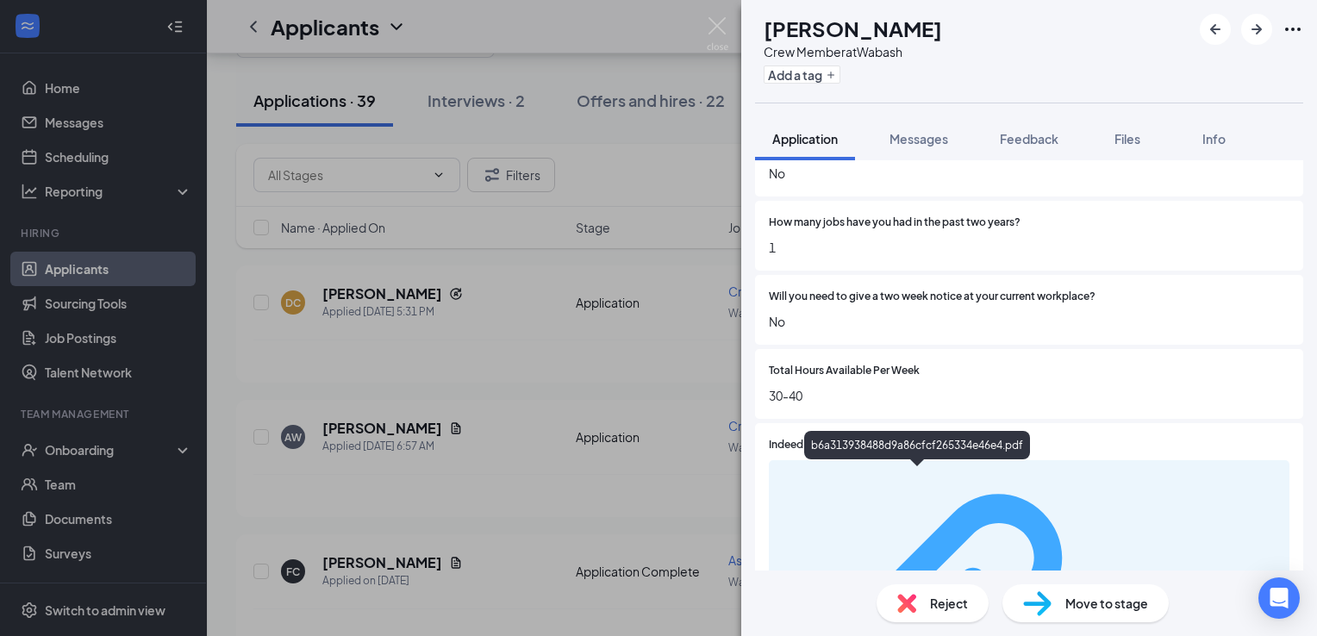
click at [1116, 629] on div "b6a313938488d9a86cfcf265334e46e4.pdf" at bounding box center [1197, 636] width 163 height 14
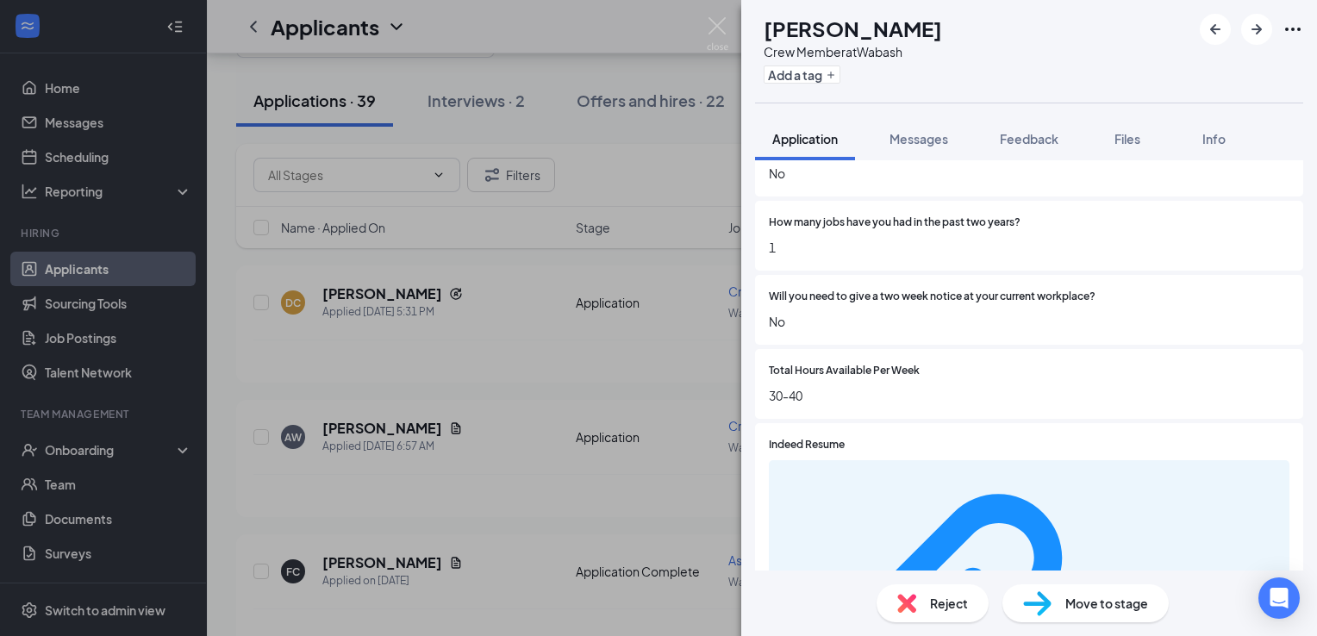
click at [655, 190] on div "AW [PERSON_NAME] Crew Member at [GEOGRAPHIC_DATA] Add a tag Application Message…" at bounding box center [658, 318] width 1317 height 636
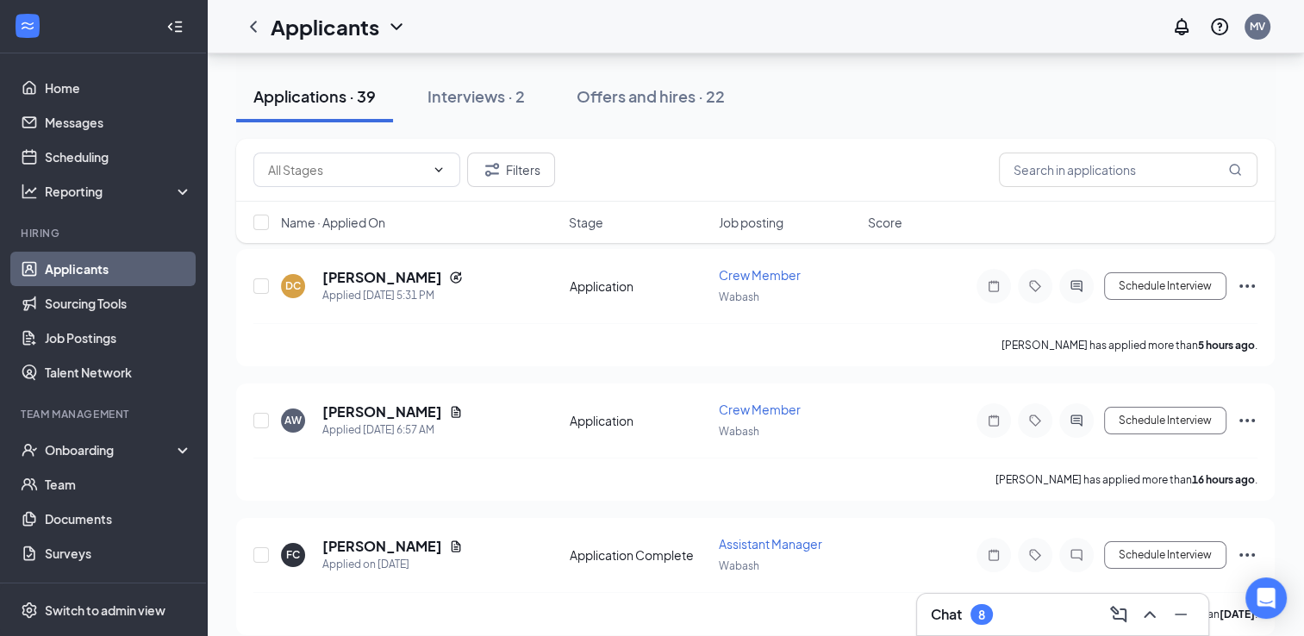
scroll to position [86, 0]
click at [163, 447] on div "Onboarding" at bounding box center [111, 449] width 133 height 17
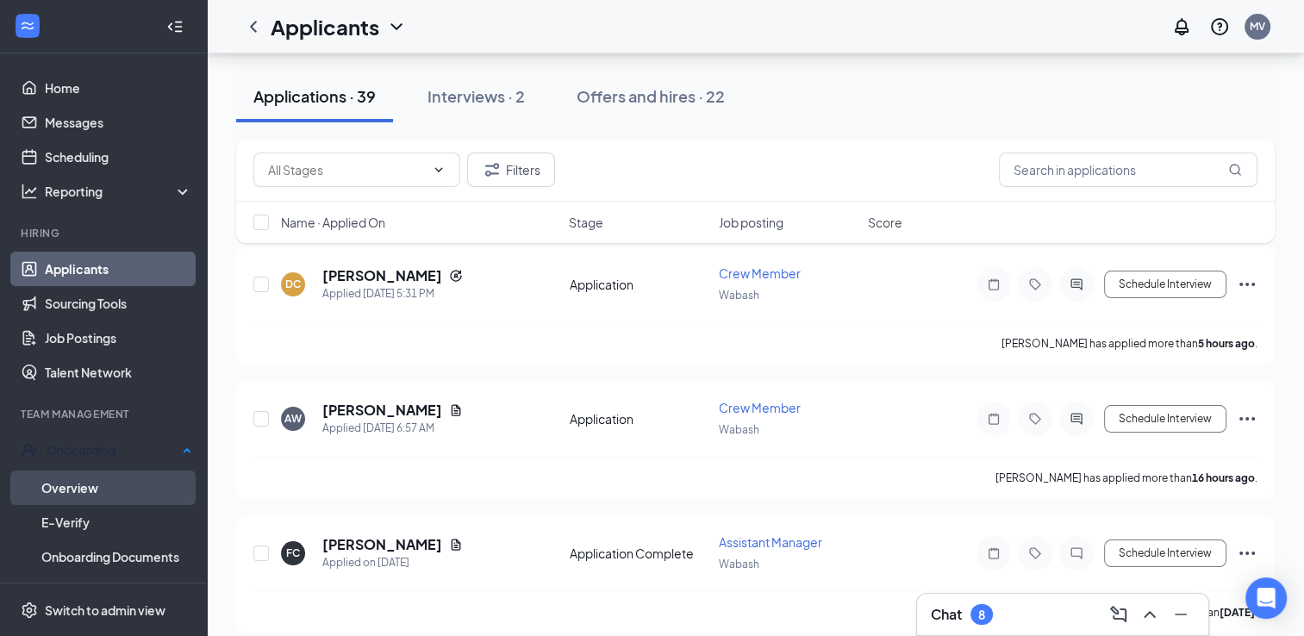
click at [120, 480] on link "Overview" at bounding box center [116, 488] width 151 height 34
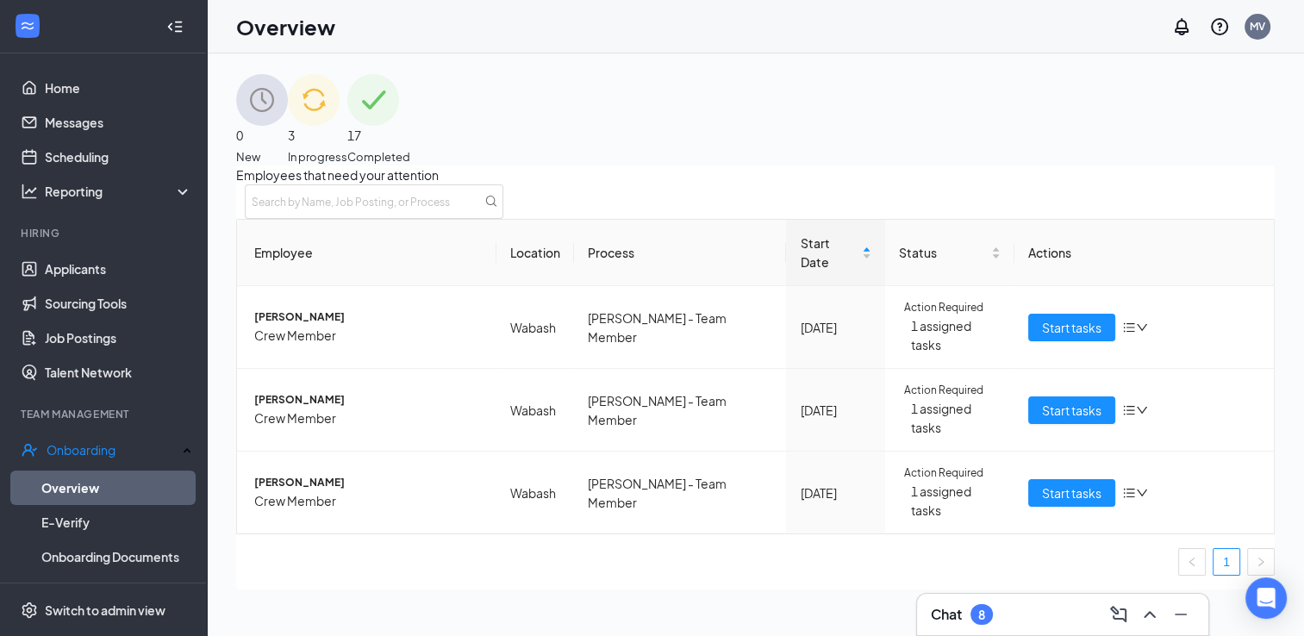
click at [347, 105] on div "3 In progress" at bounding box center [317, 119] width 59 height 91
click at [410, 126] on span "17" at bounding box center [378, 135] width 63 height 19
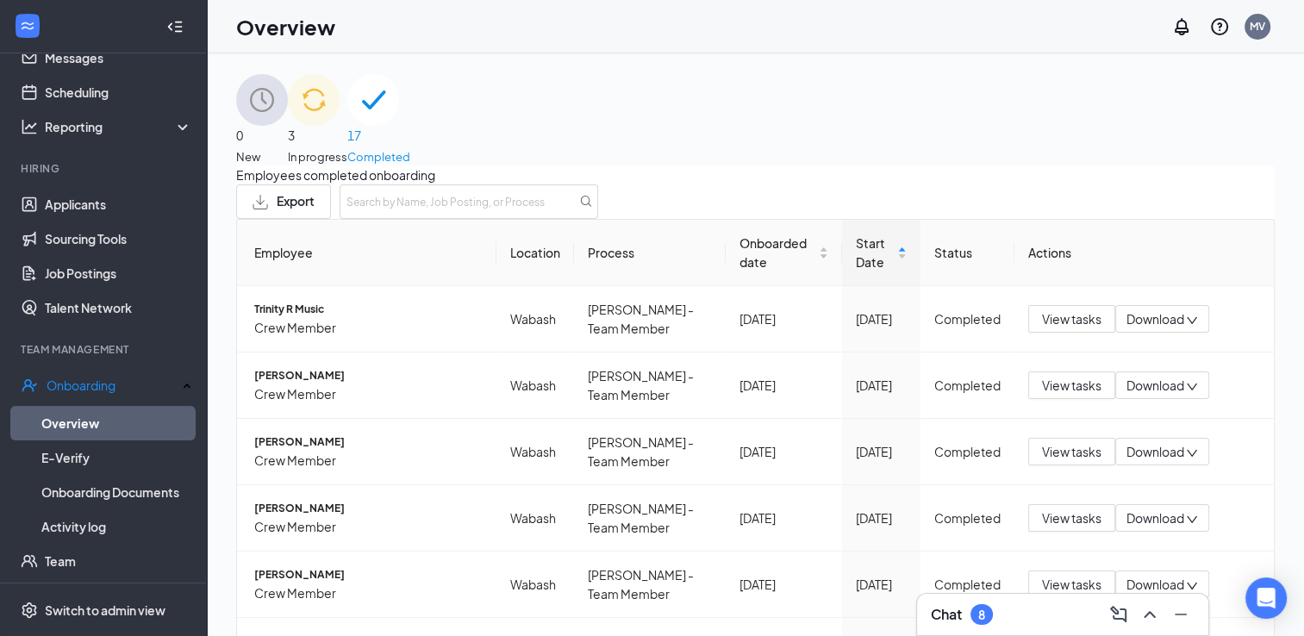
scroll to position [66, 0]
click at [134, 452] on link "E-Verify" at bounding box center [116, 456] width 151 height 34
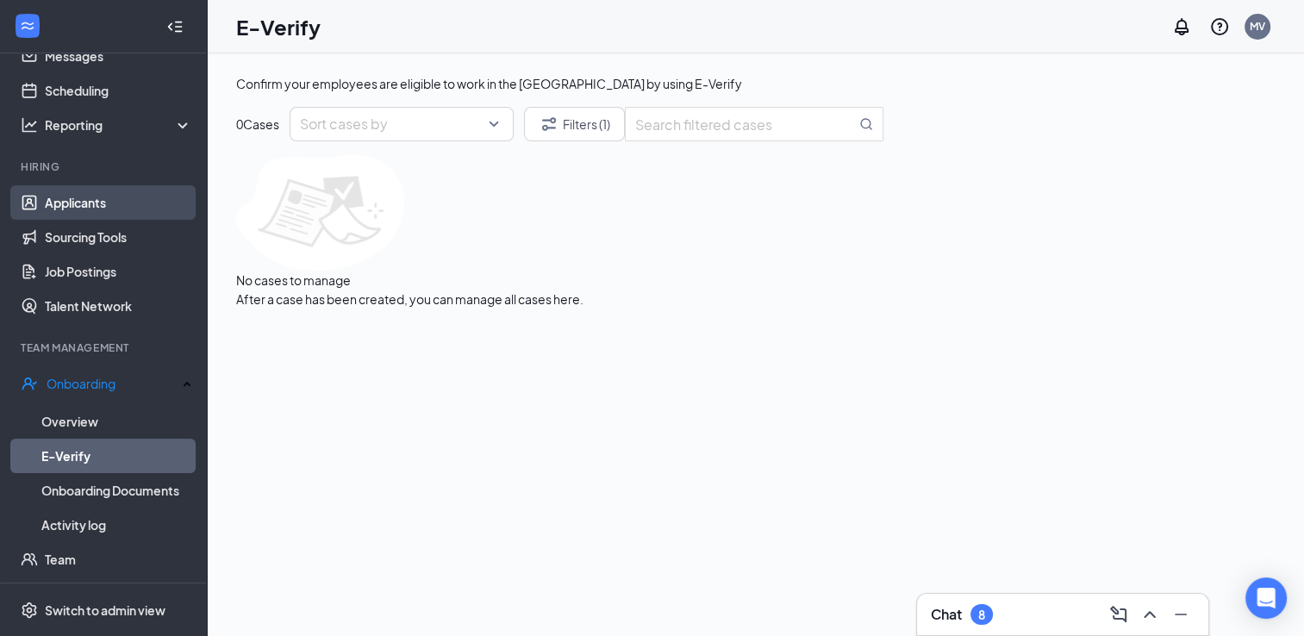
click at [109, 195] on link "Applicants" at bounding box center [118, 202] width 147 height 34
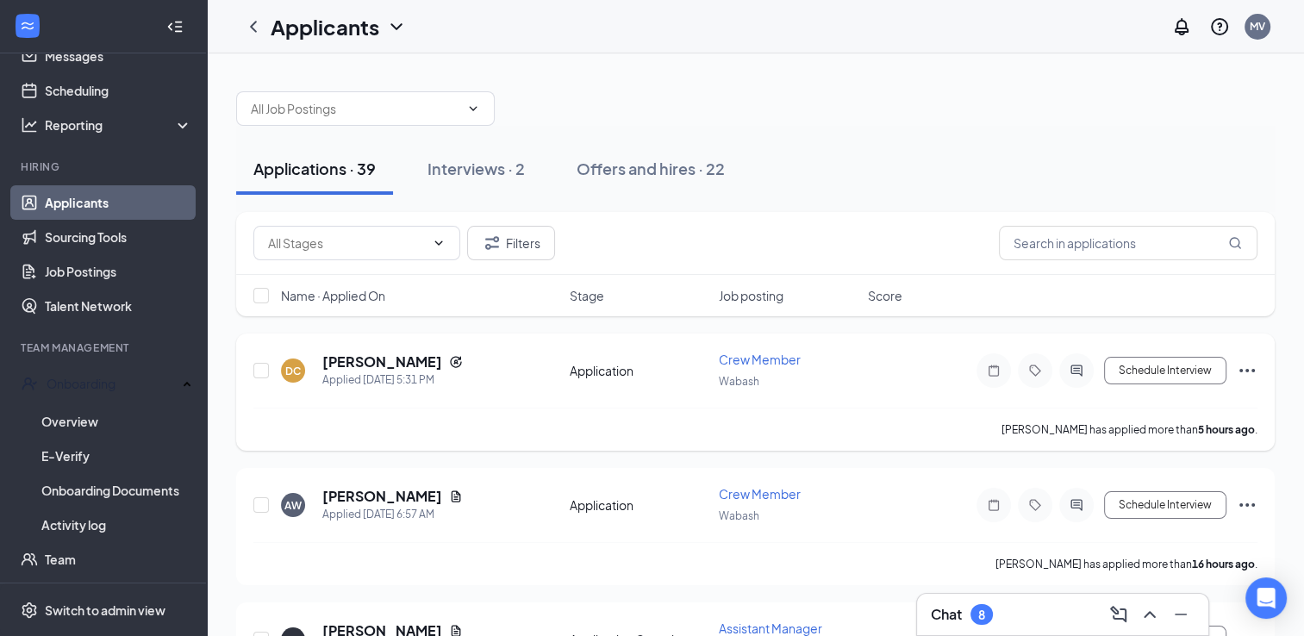
click at [1241, 377] on icon "Ellipses" at bounding box center [1247, 370] width 21 height 21
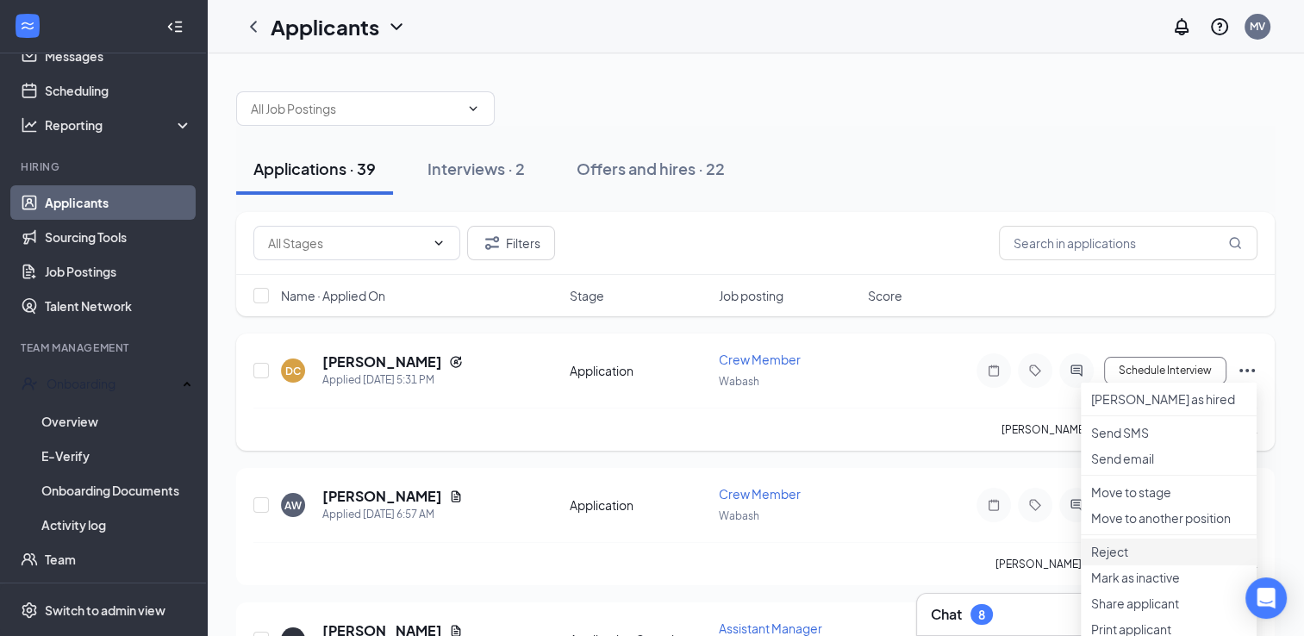
click at [1123, 560] on p "Reject" at bounding box center [1168, 551] width 155 height 17
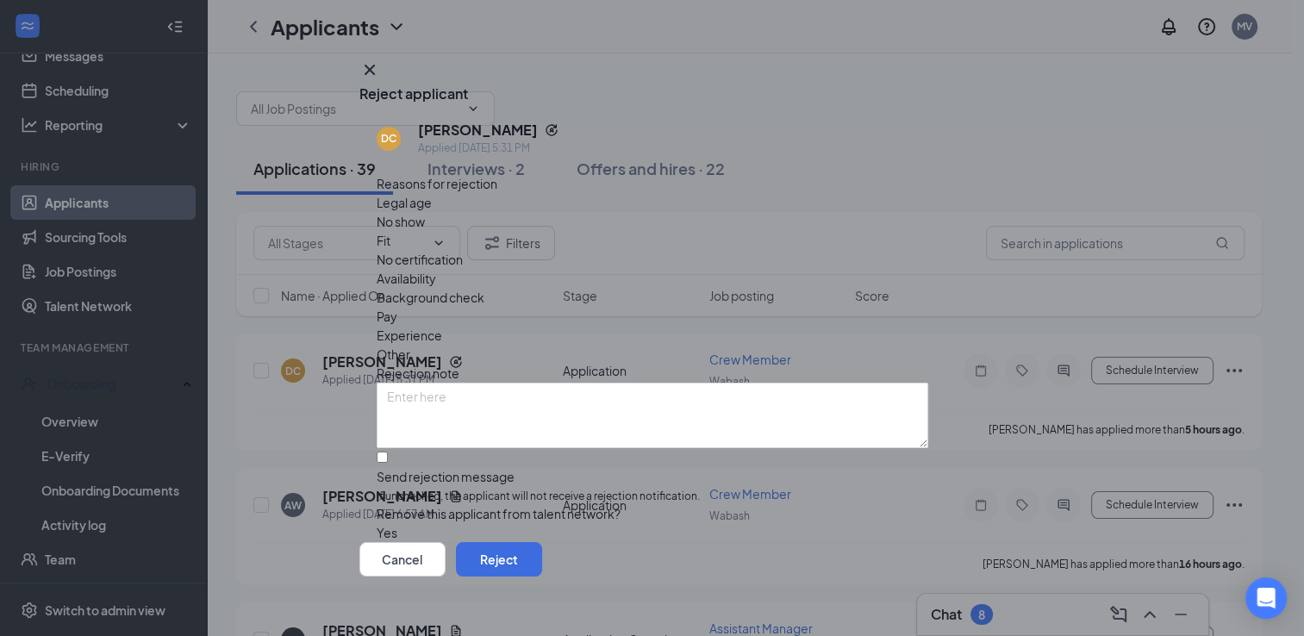
click at [700, 345] on div "Other" at bounding box center [653, 354] width 552 height 19
click at [542, 542] on button "Reject" at bounding box center [499, 559] width 86 height 34
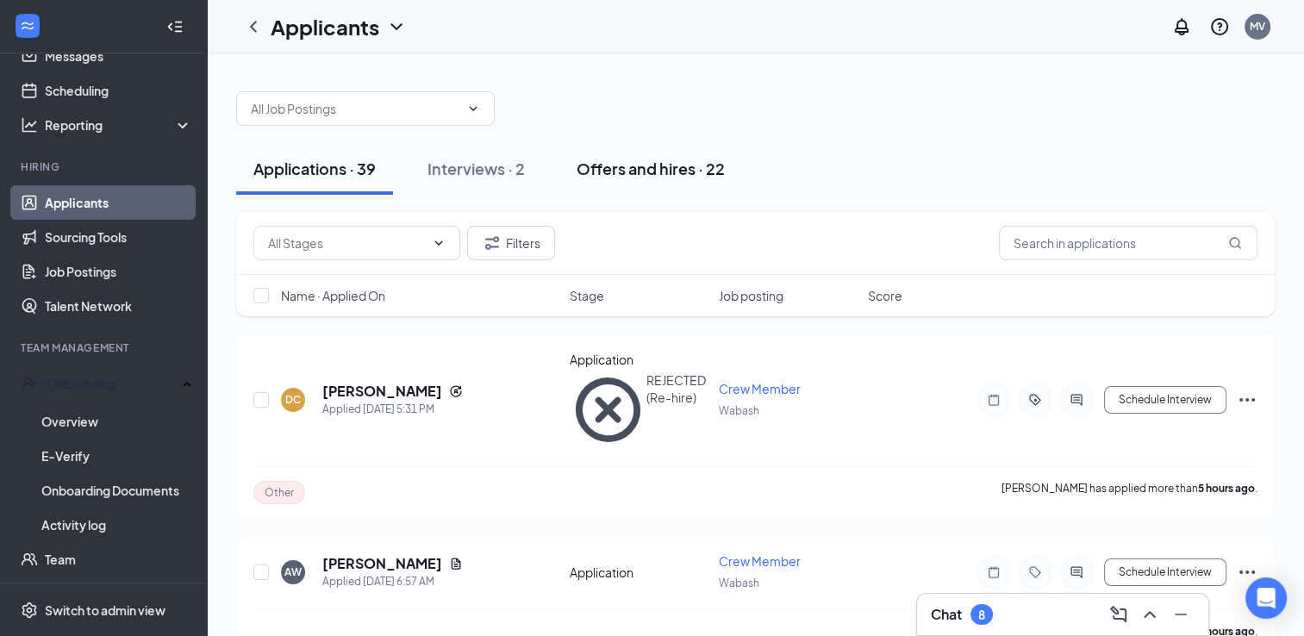
click at [639, 178] on div "Offers and hires · 22" at bounding box center [651, 169] width 148 height 22
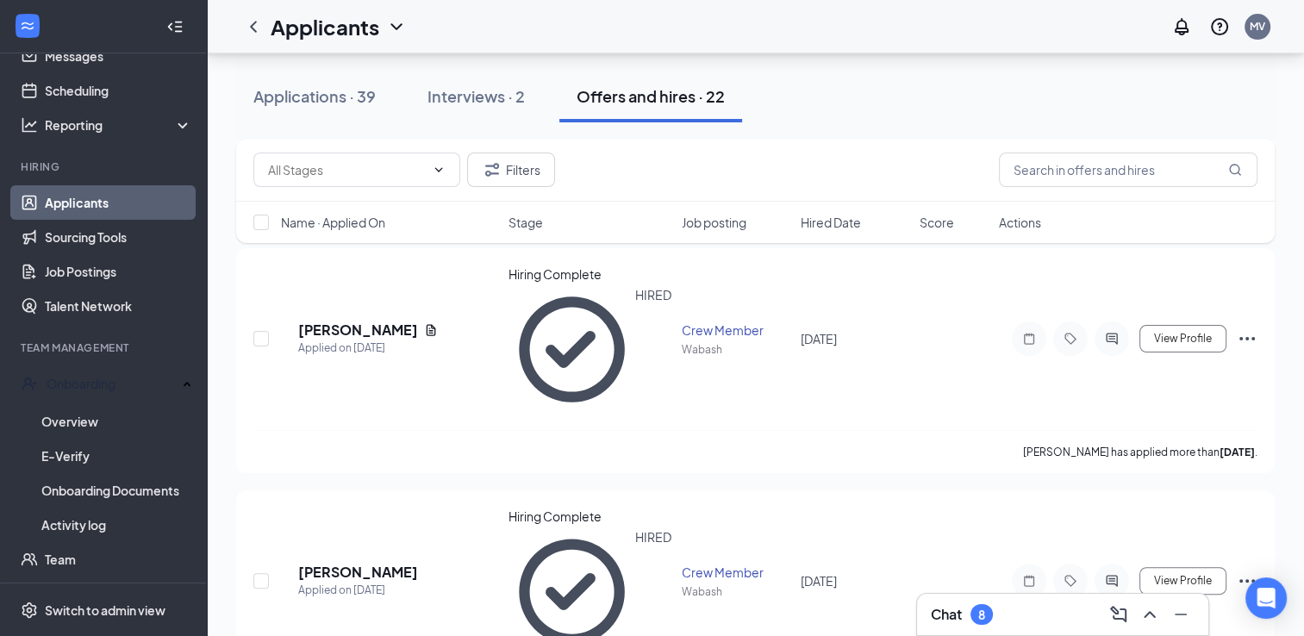
scroll to position [334, 0]
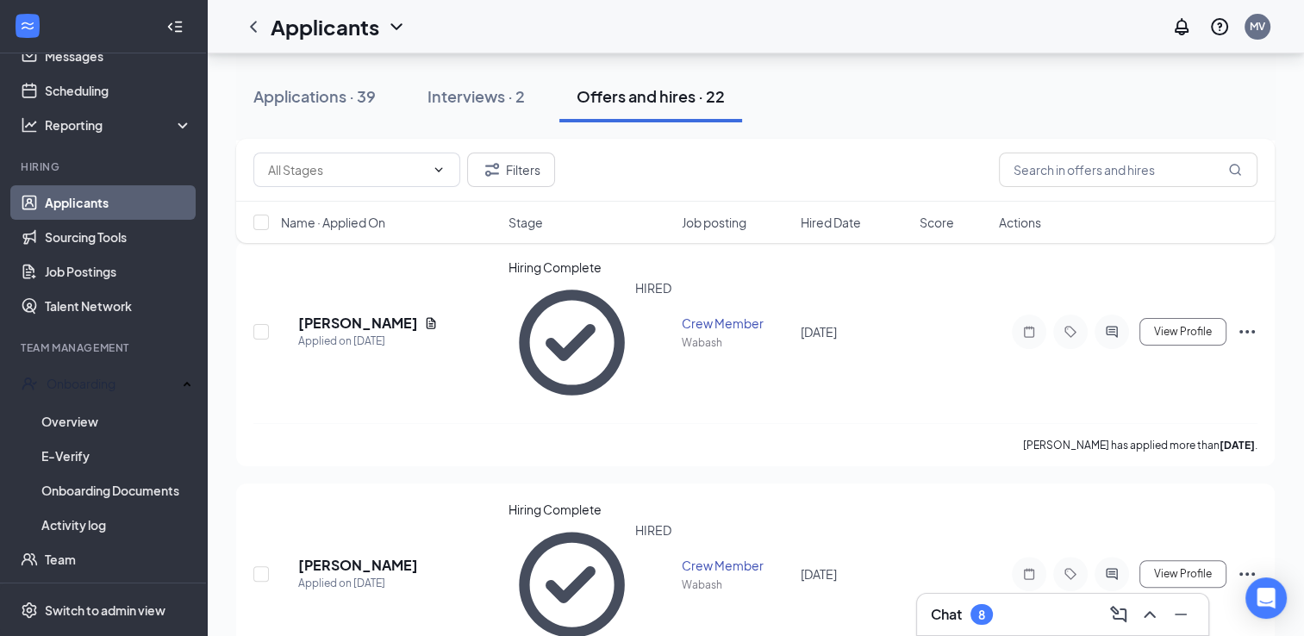
click at [914, 160] on div "Filters" at bounding box center [755, 170] width 1004 height 34
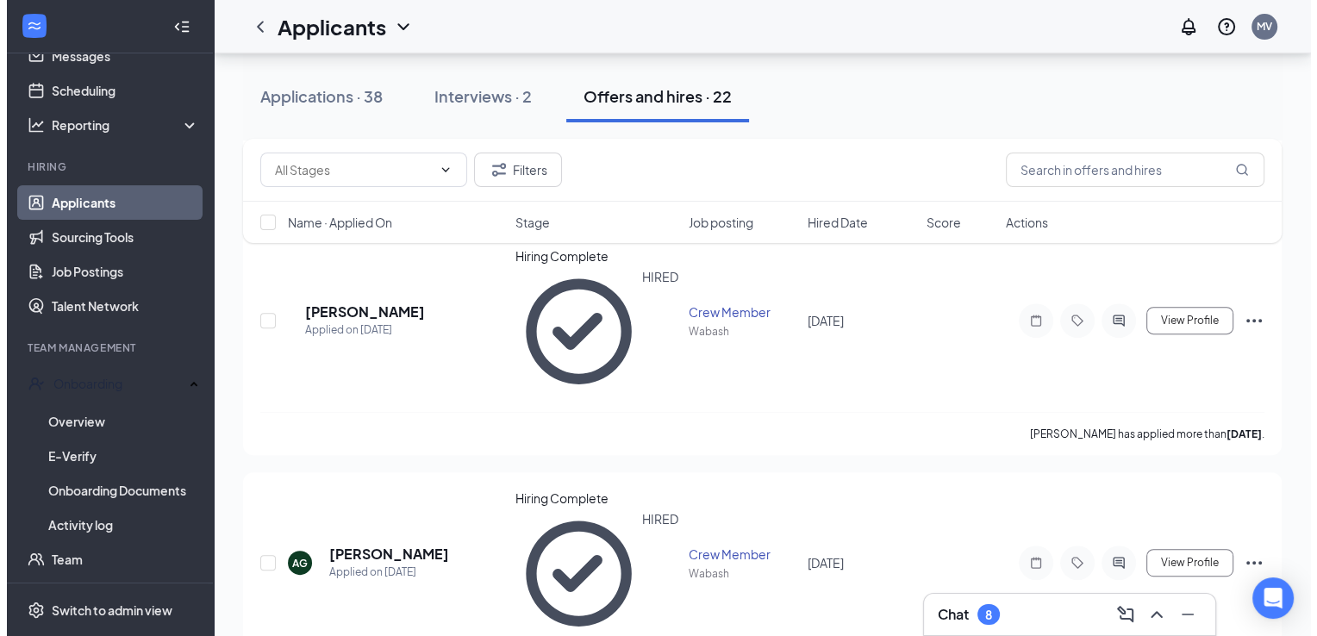
scroll to position [598, 0]
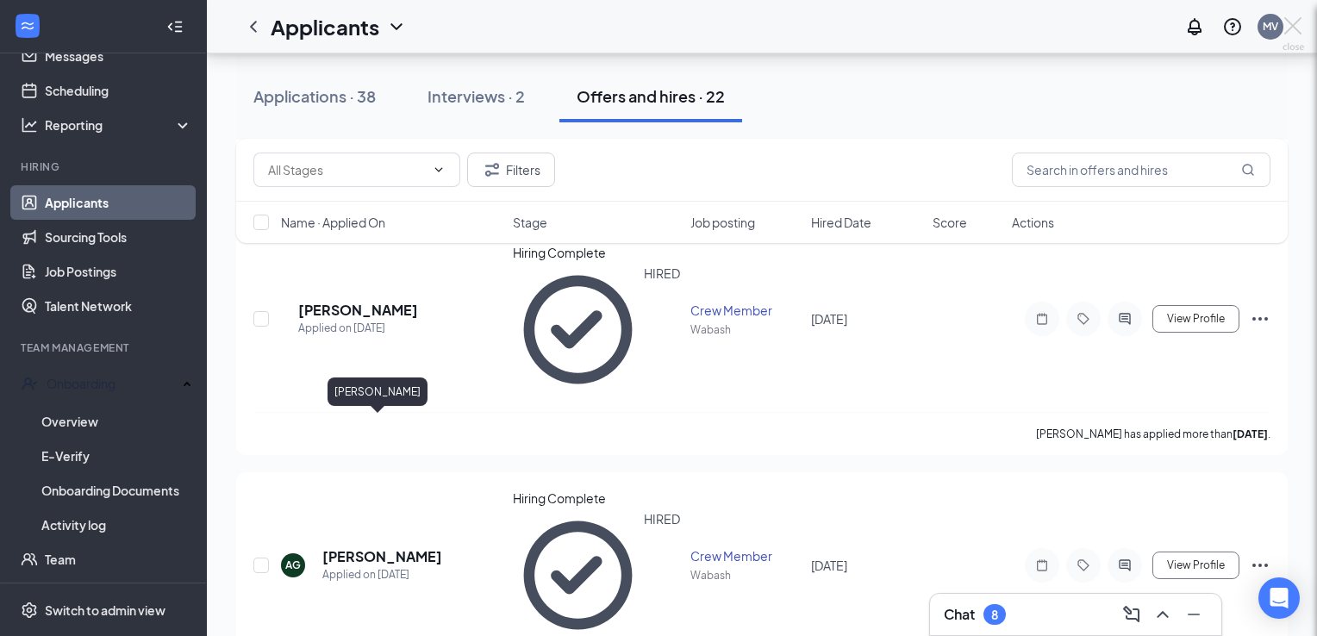
click at [344, 426] on div at bounding box center [658, 318] width 1317 height 636
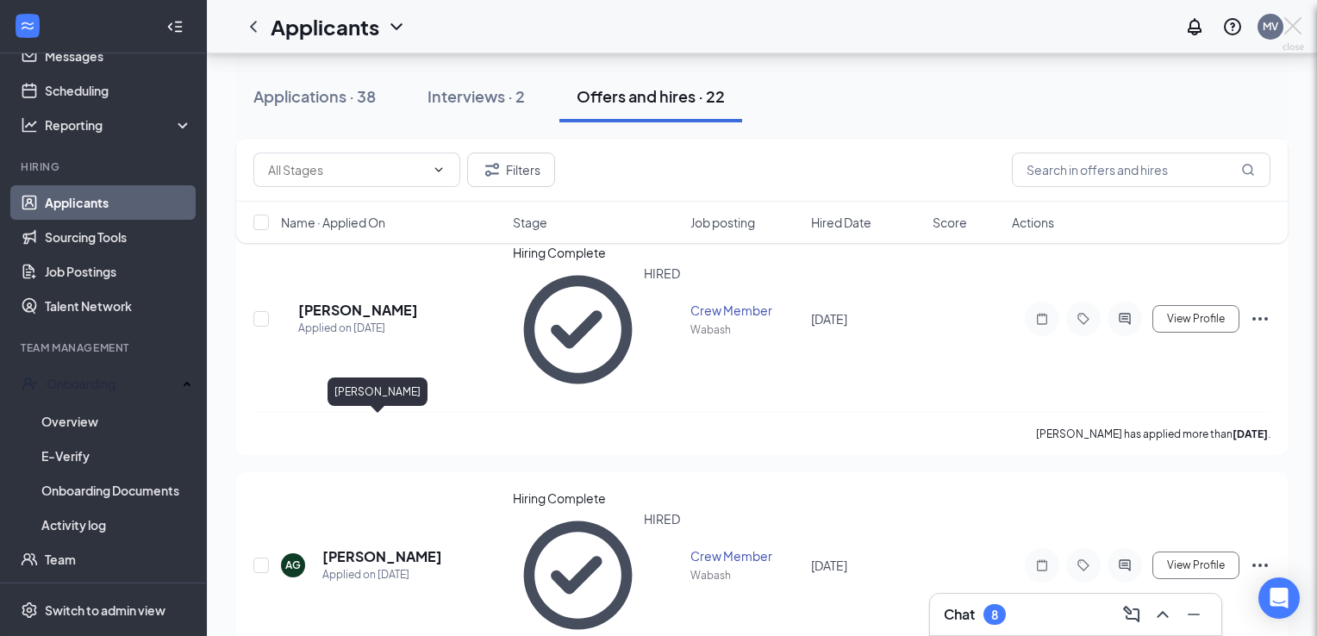
click at [344, 426] on div "[PERSON_NAME] Swan Crew Member at [GEOGRAPHIC_DATA] Add a tag Application Messa…" at bounding box center [658, 318] width 1317 height 636
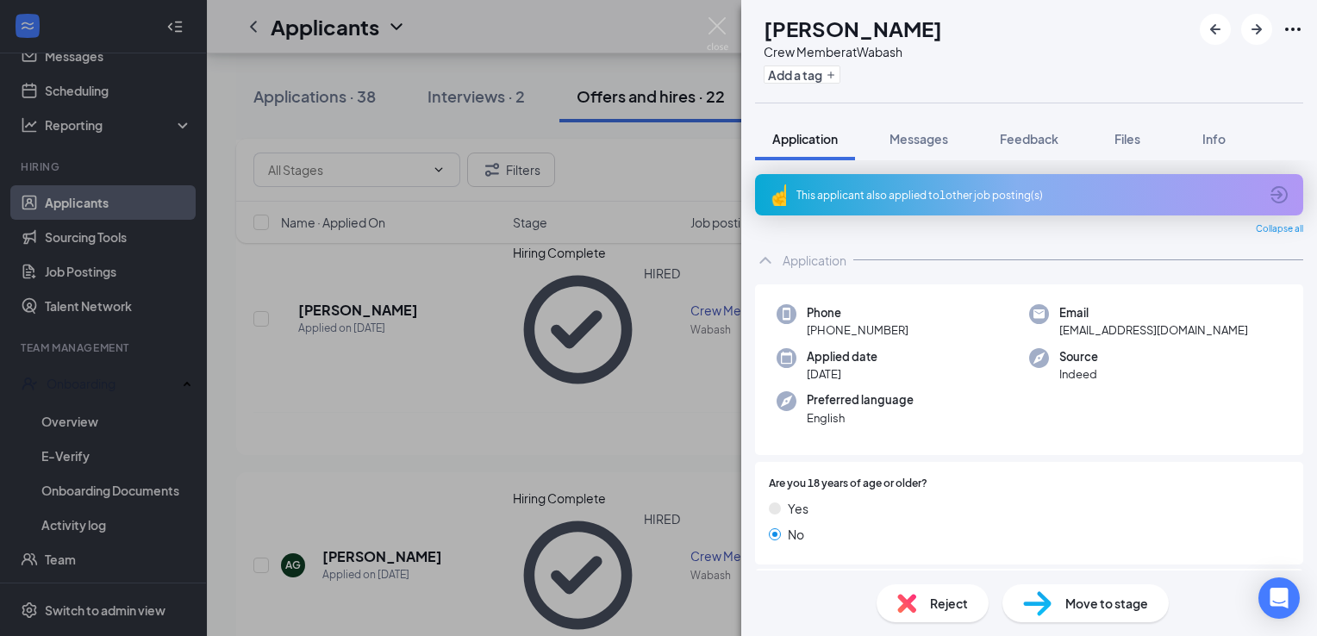
click at [634, 180] on div "[PERSON_NAME] Swan Crew Member at Wabash Add a tag Application Messages Feedbac…" at bounding box center [658, 318] width 1317 height 636
click at [442, 387] on div "[PERSON_NAME] Swan Crew Member at Wabash Add a tag Application Messages Feedbac…" at bounding box center [658, 318] width 1317 height 636
